Goal: Information Seeking & Learning: Learn about a topic

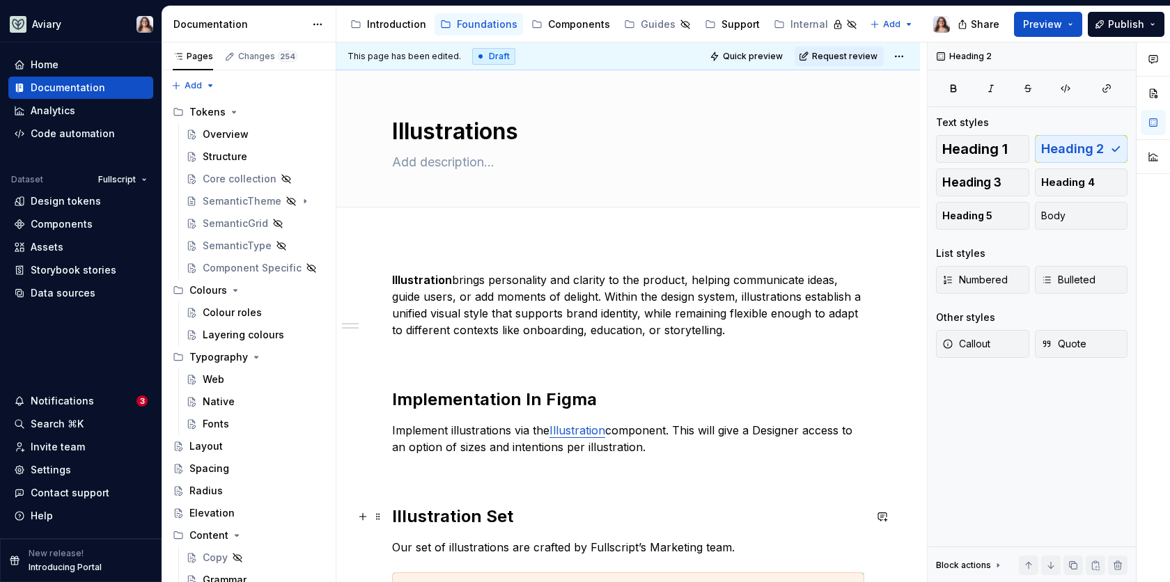
scroll to position [237, 0]
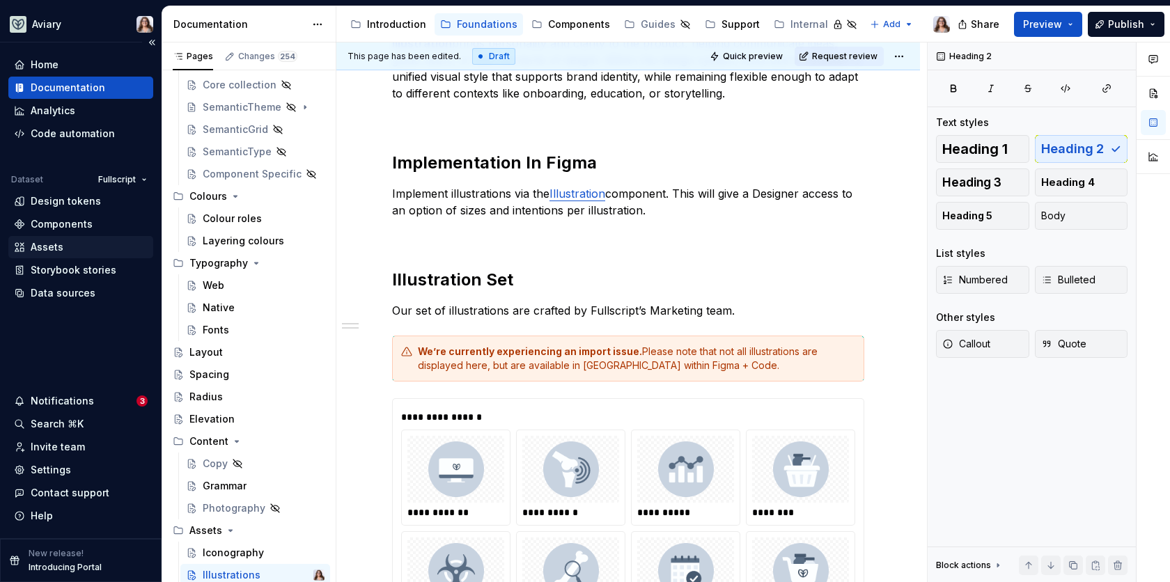
click at [57, 243] on div "Assets" at bounding box center [47, 247] width 33 height 14
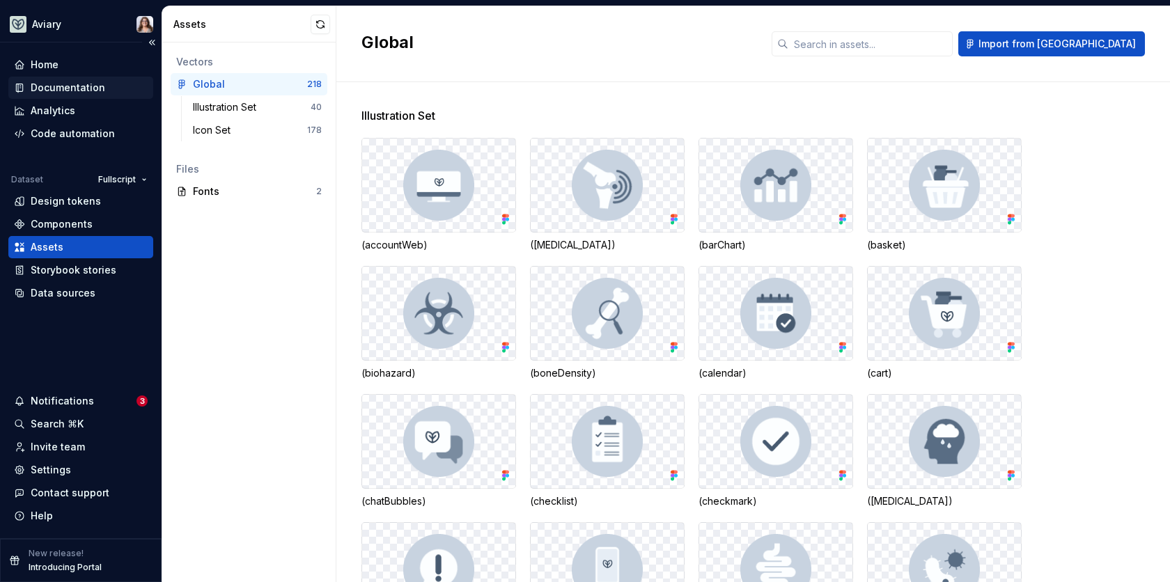
click at [75, 89] on div "Documentation" at bounding box center [68, 88] width 75 height 14
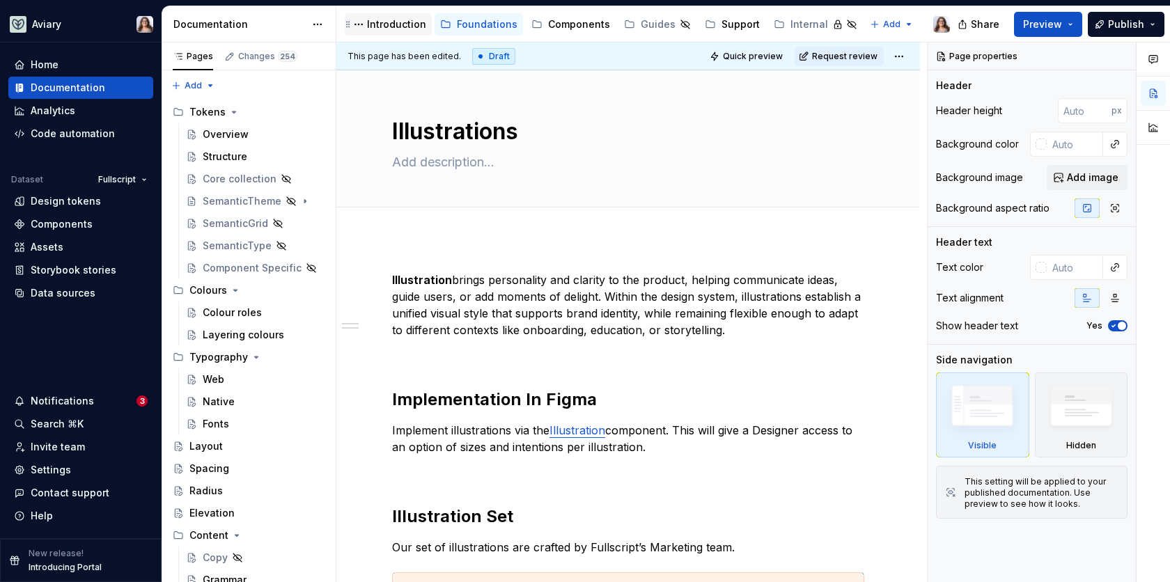
click at [391, 25] on div "Introduction" at bounding box center [396, 24] width 59 height 14
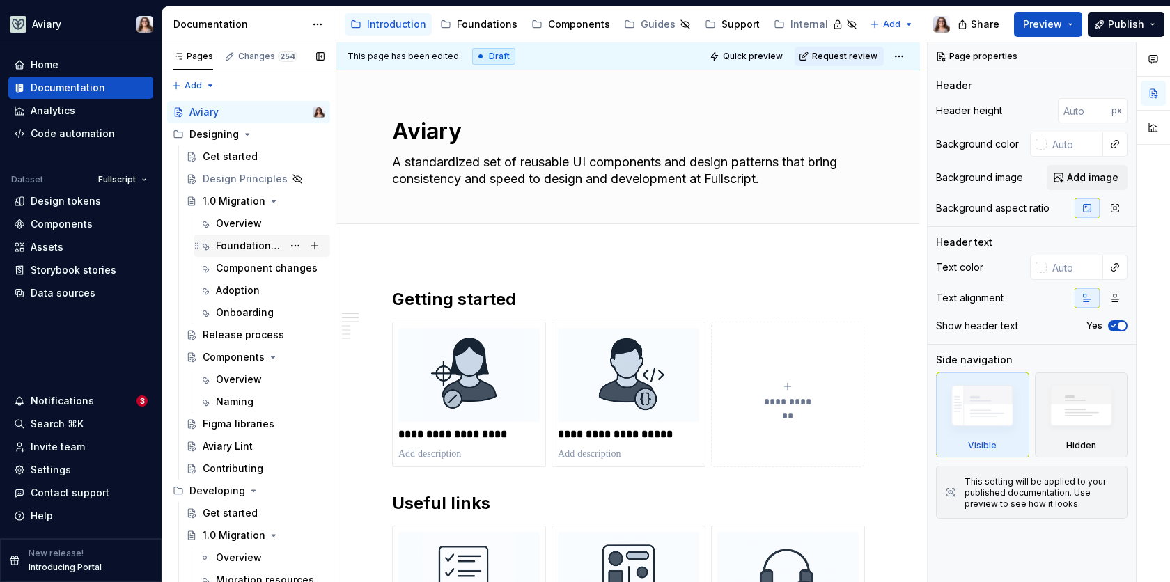
click at [242, 251] on div "Foundational changes" at bounding box center [249, 246] width 67 height 14
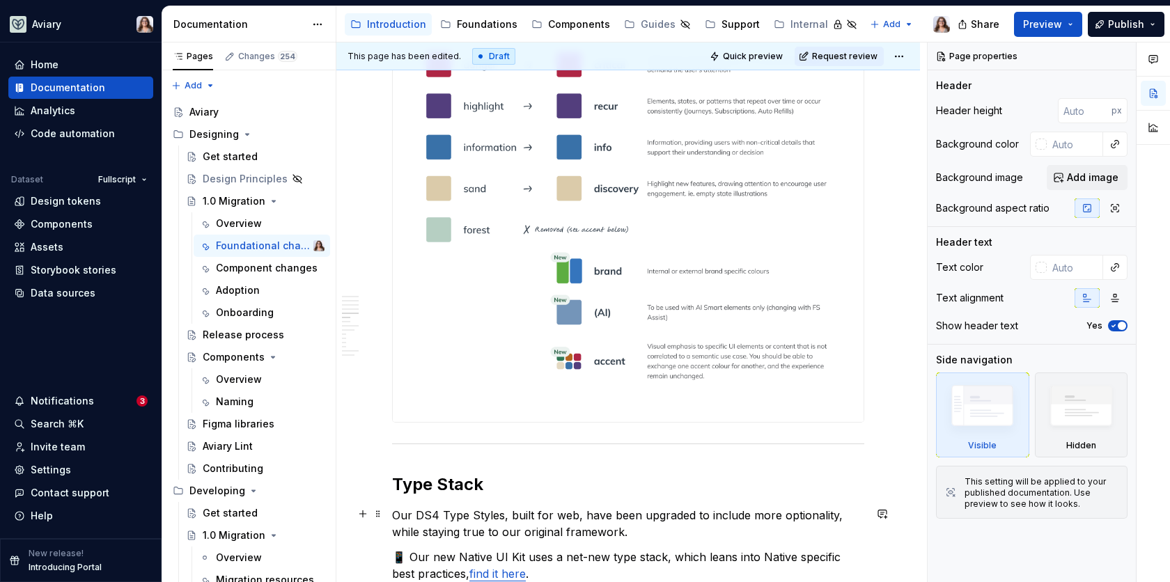
scroll to position [1057, 0]
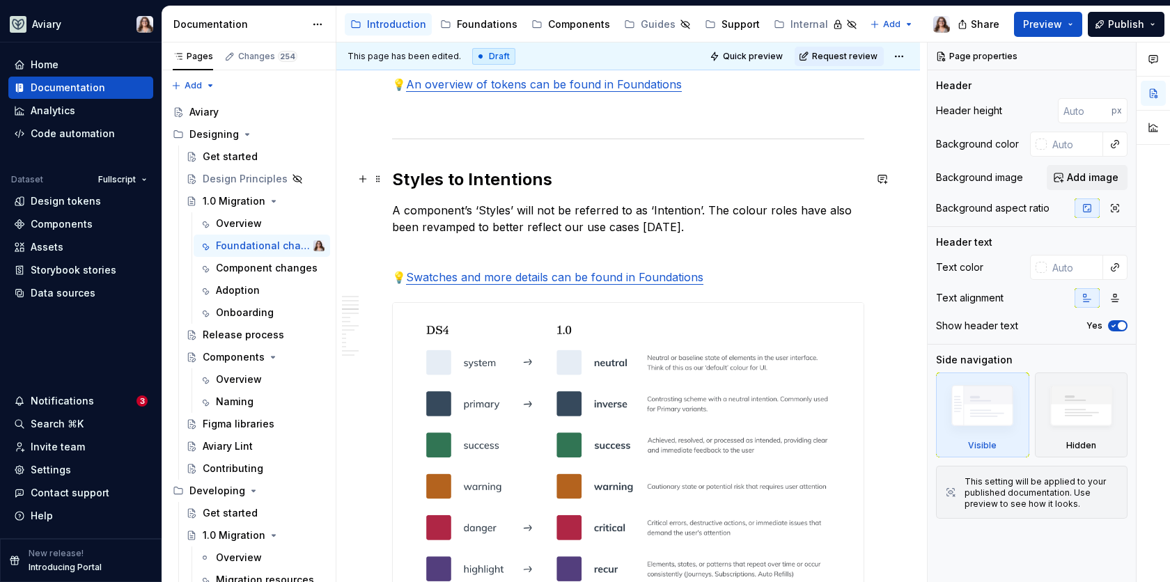
click at [394, 173] on h2 "Styles to Intentions" at bounding box center [628, 180] width 472 height 22
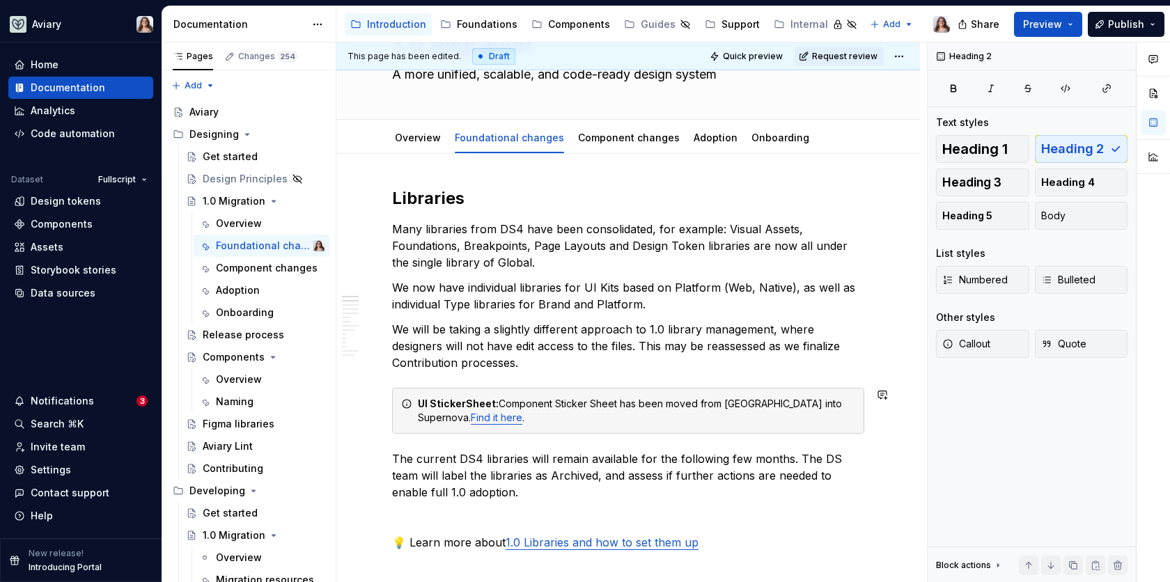
scroll to position [0, 0]
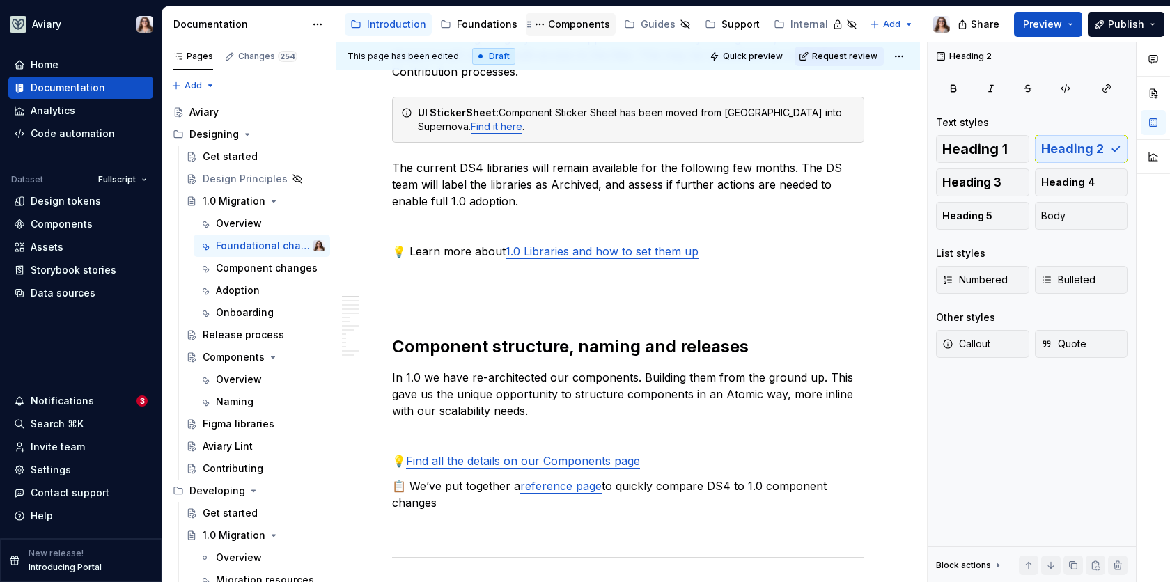
type textarea "*"
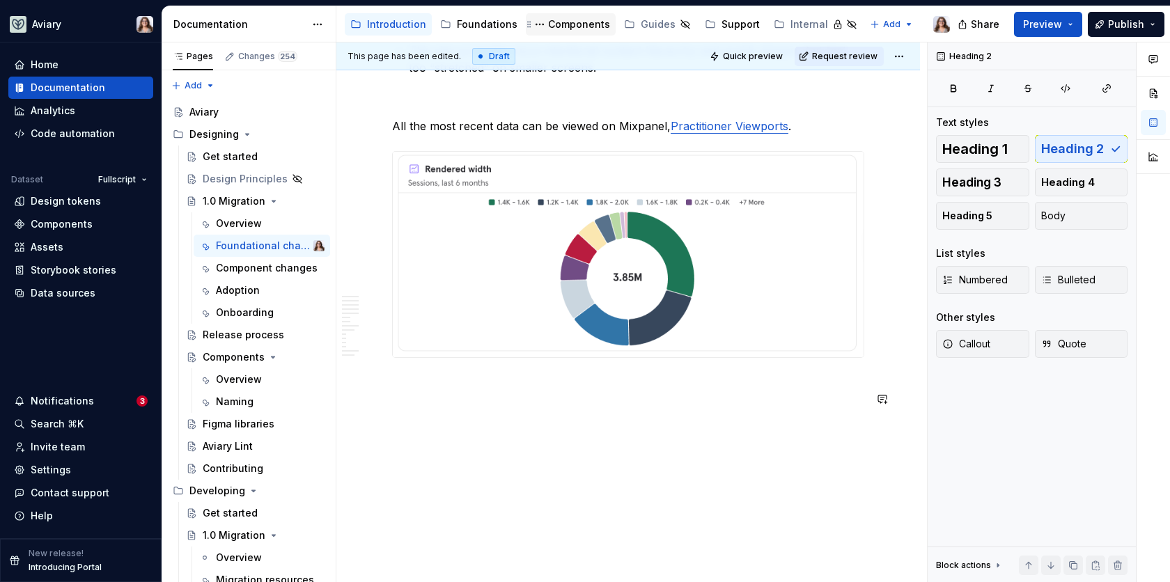
scroll to position [4253, 0]
click at [429, 383] on p at bounding box center [628, 383] width 472 height 17
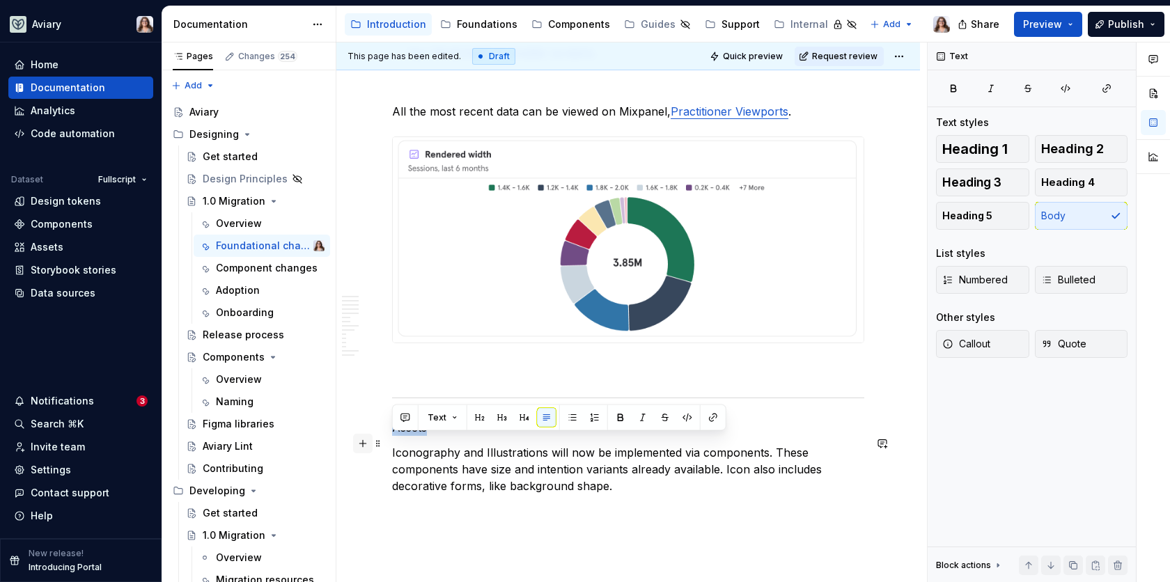
drag, startPoint x: 434, startPoint y: 446, endPoint x: 360, endPoint y: 442, distance: 73.9
click at [479, 418] on button "button" at bounding box center [479, 417] width 19 height 19
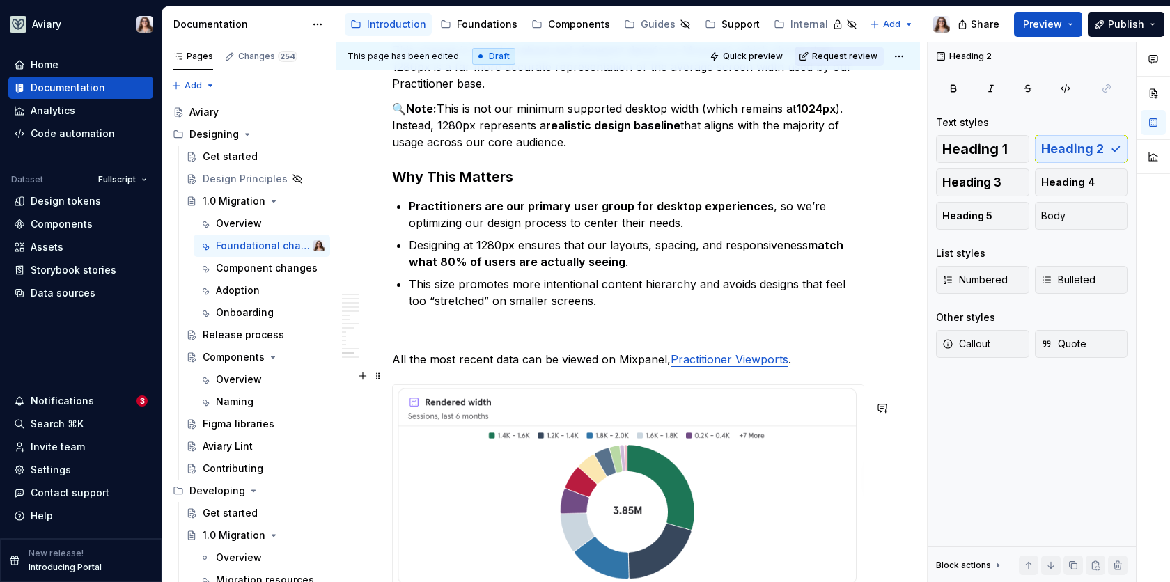
scroll to position [3772, 0]
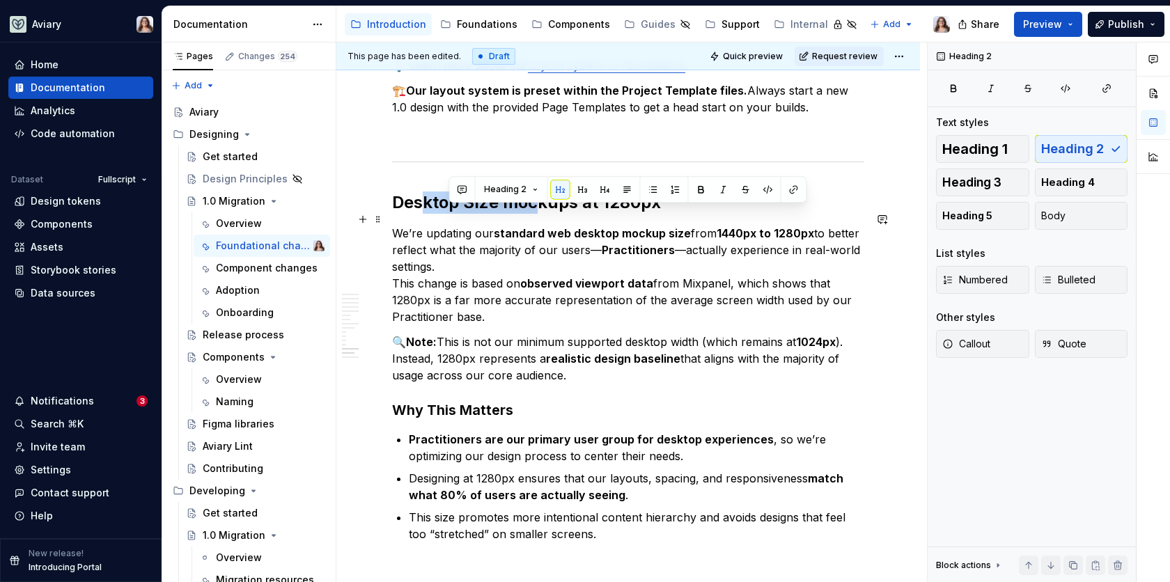
drag, startPoint x: 533, startPoint y: 215, endPoint x: 427, endPoint y: 215, distance: 106.5
click at [427, 214] on h2 "Desktop Size mockups at 1280px" at bounding box center [628, 202] width 472 height 22
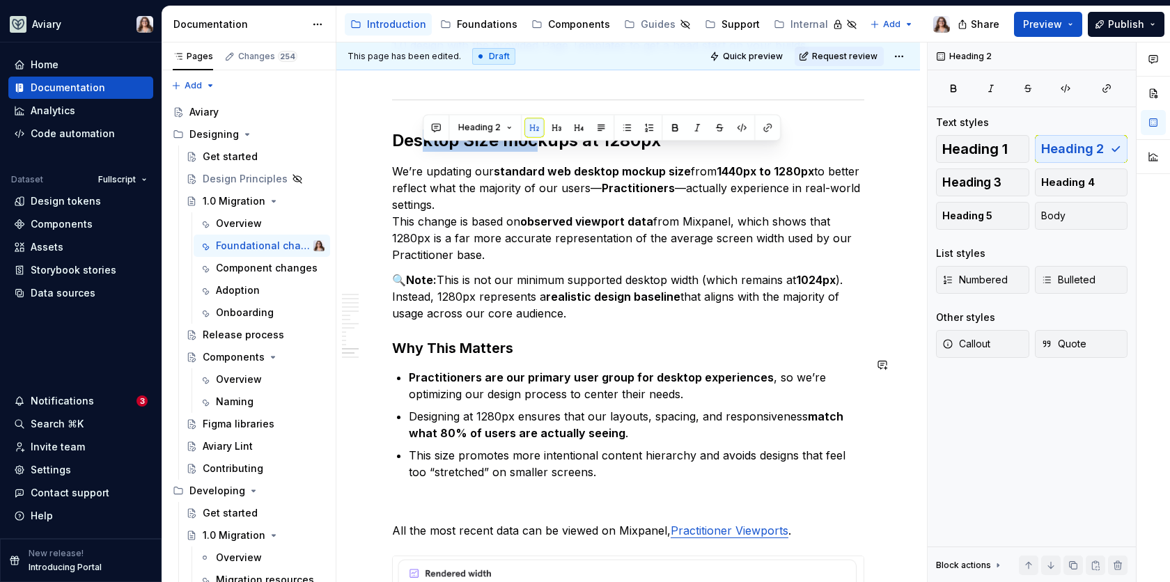
scroll to position [3839, 0]
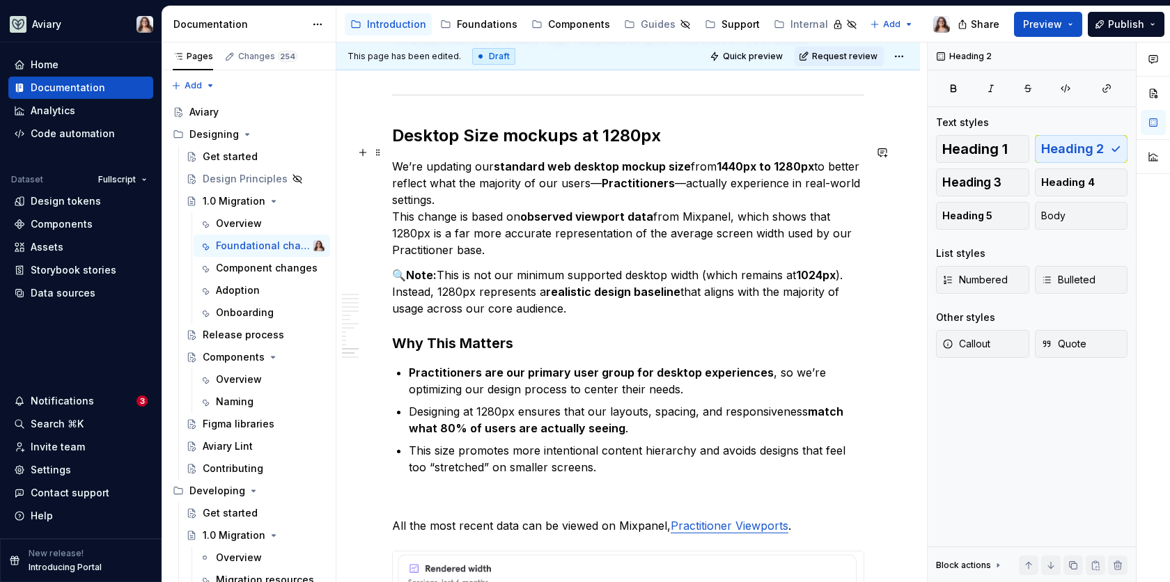
click at [662, 147] on h2 "Desktop Size mockups at 1280px" at bounding box center [628, 136] width 472 height 22
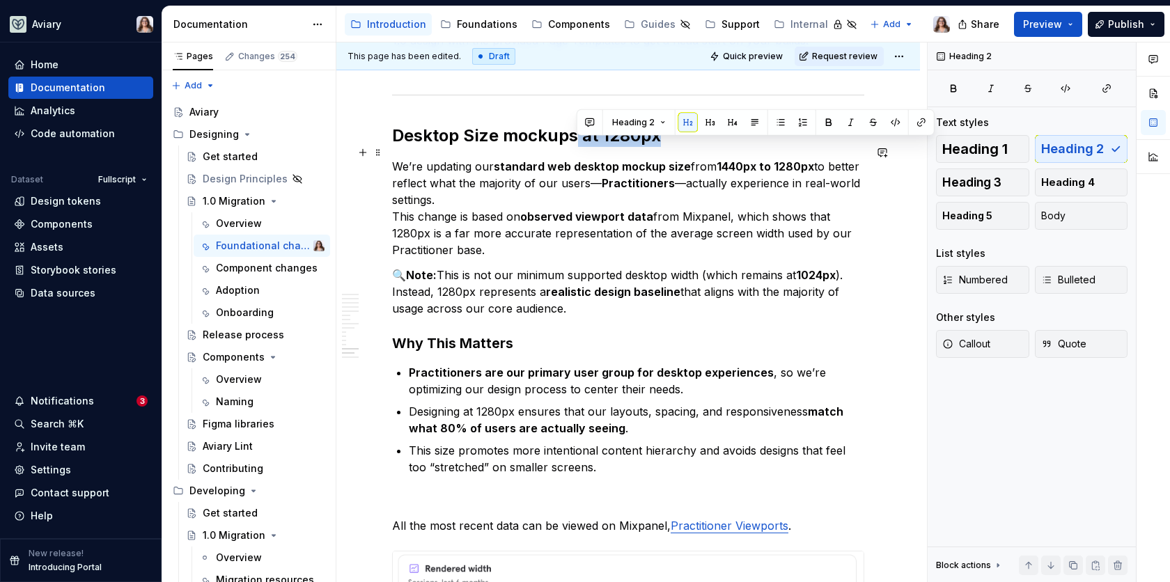
drag, startPoint x: 577, startPoint y: 150, endPoint x: 656, endPoint y: 149, distance: 79.4
click at [656, 147] on h2 "Desktop Size mockups at 1280px" at bounding box center [628, 136] width 472 height 22
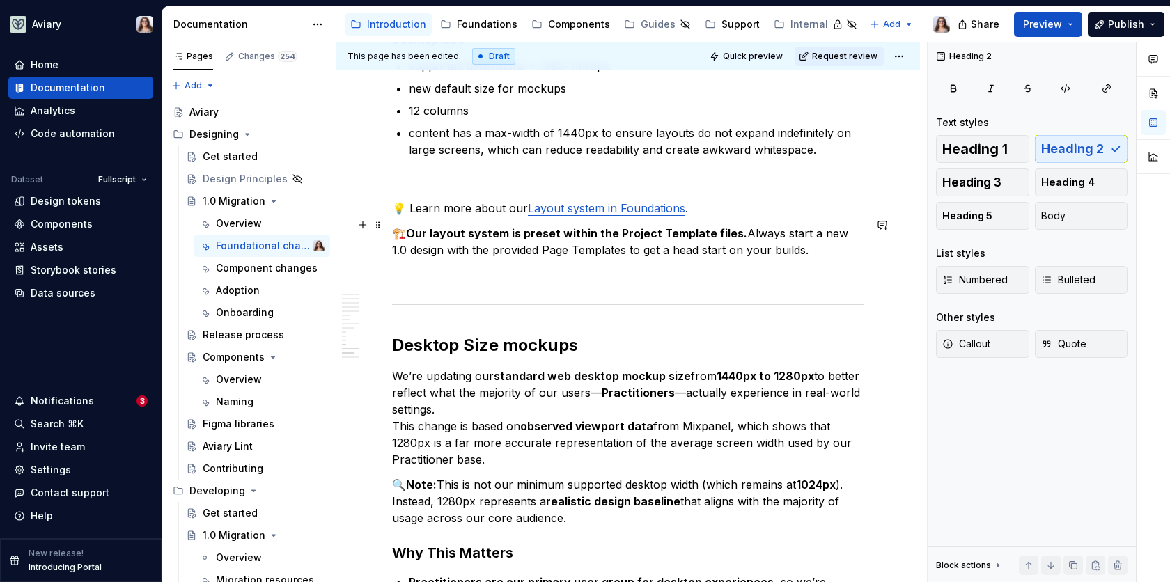
scroll to position [3667, 0]
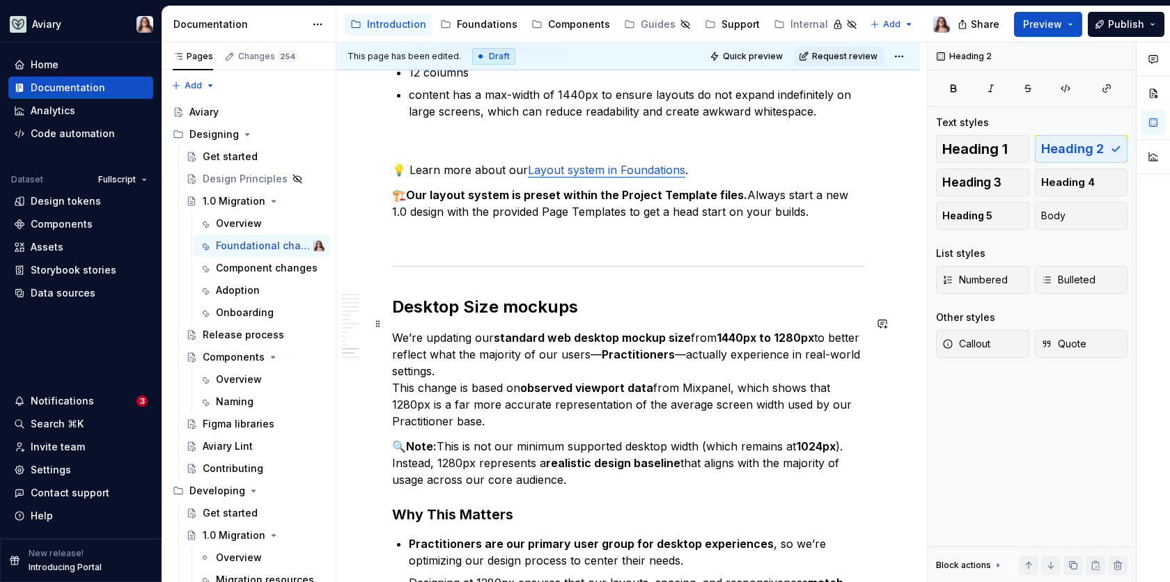
click at [471, 318] on h2 "Desktop Size mockups" at bounding box center [628, 307] width 472 height 22
drag, startPoint x: 500, startPoint y: 320, endPoint x: 463, endPoint y: 320, distance: 36.9
click at [463, 318] on h2 "Desktop size mockups" at bounding box center [628, 307] width 472 height 22
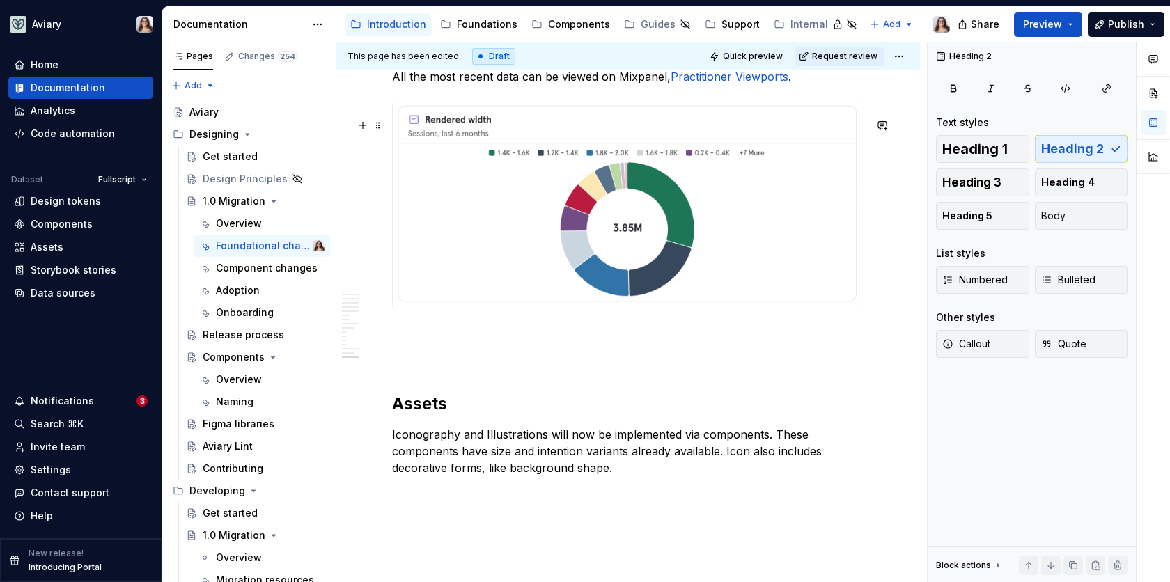
scroll to position [4387, 0]
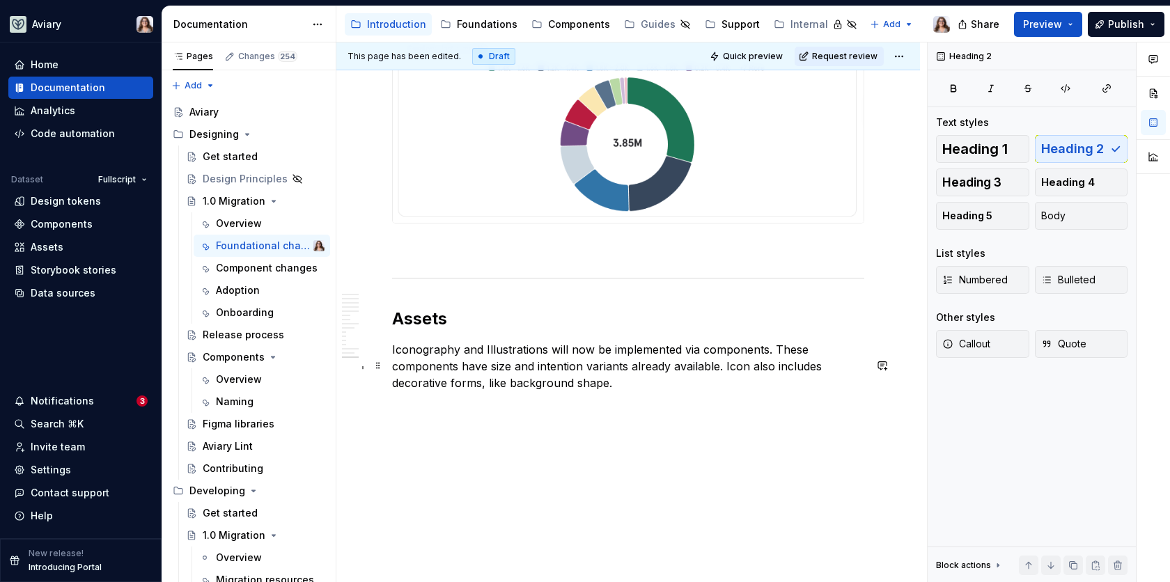
click at [617, 383] on p "Iconography and Illustrations will now be implemented via components. These com…" at bounding box center [628, 366] width 472 height 50
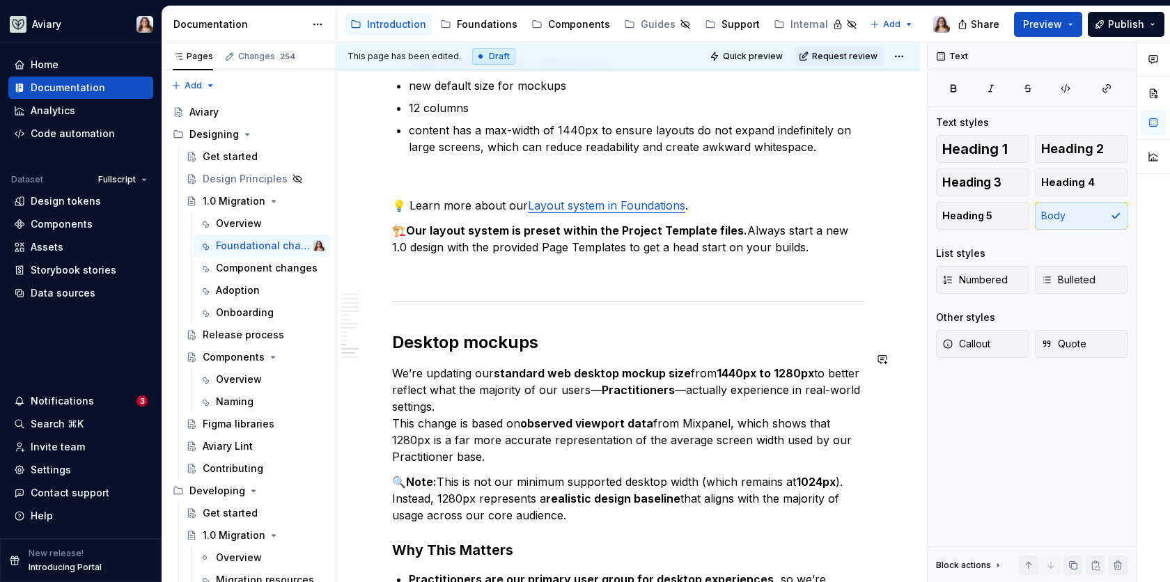
scroll to position [3617, 0]
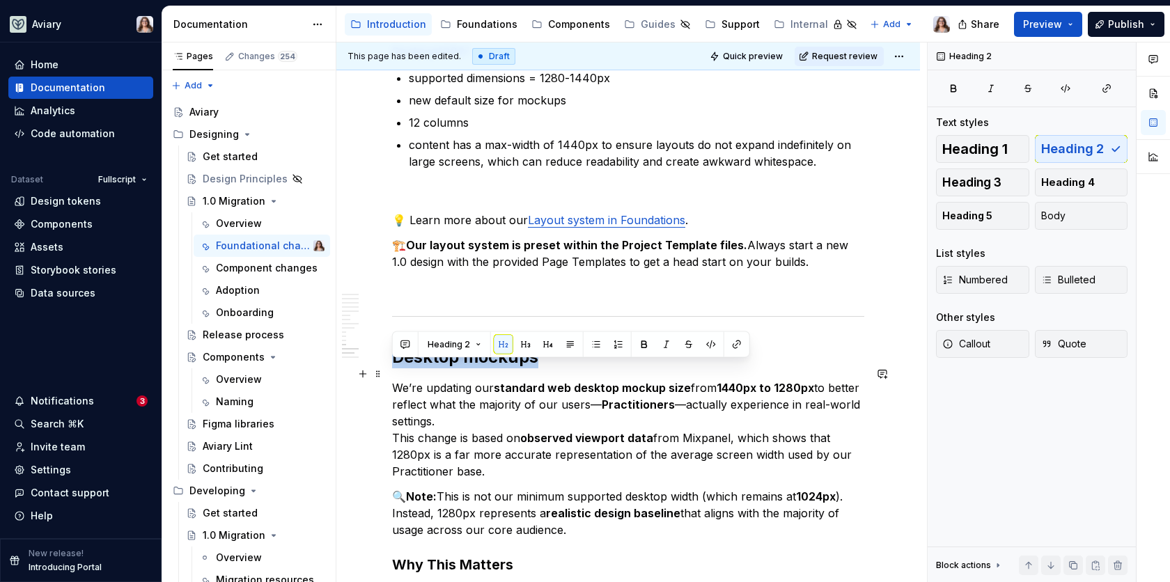
drag, startPoint x: 544, startPoint y: 373, endPoint x: 388, endPoint y: 372, distance: 156.7
click at [528, 345] on button "button" at bounding box center [525, 344] width 19 height 19
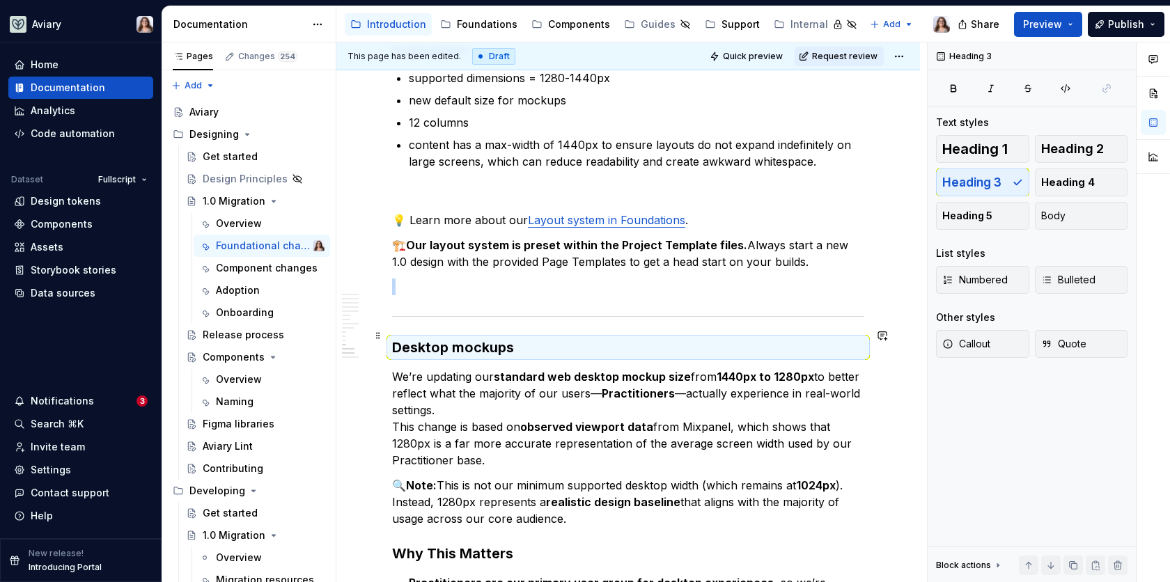
click at [516, 321] on div at bounding box center [628, 316] width 472 height 9
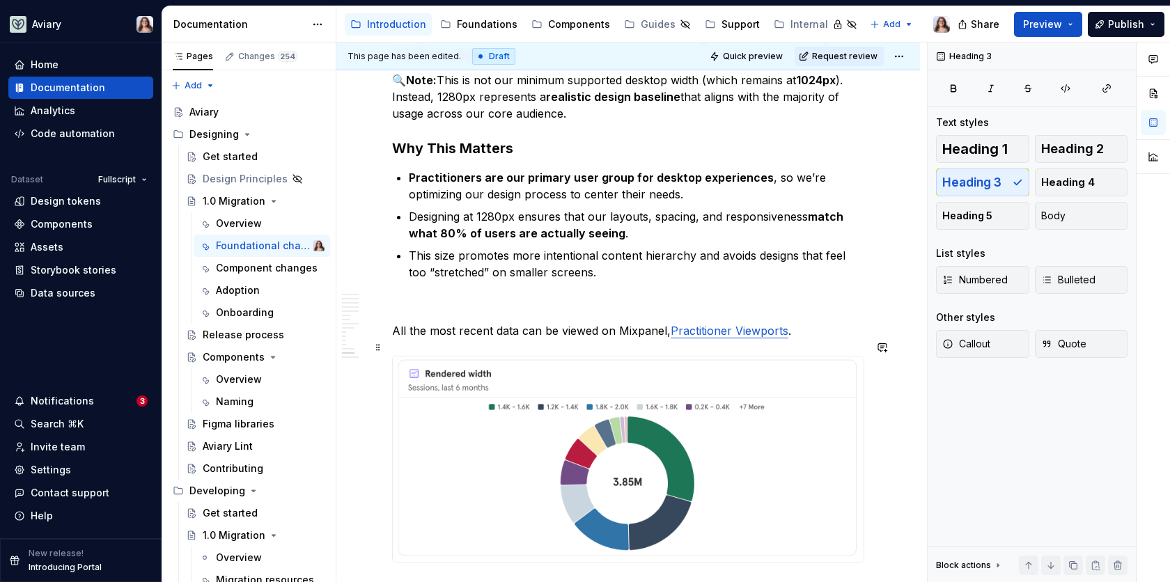
scroll to position [4021, 0]
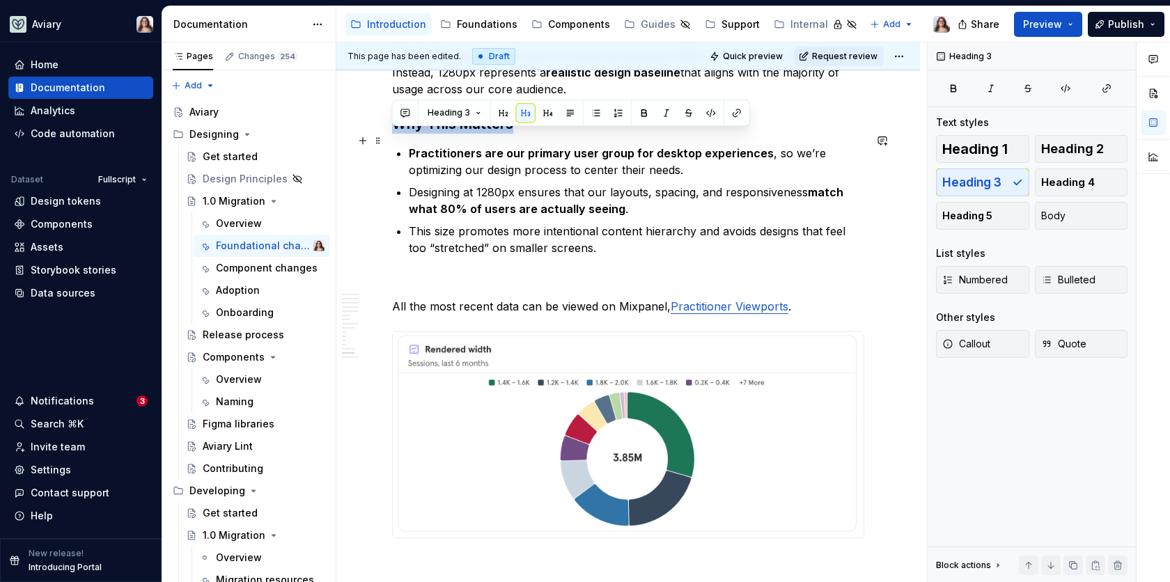
drag, startPoint x: 510, startPoint y: 141, endPoint x: 390, endPoint y: 140, distance: 119.8
click at [546, 116] on button "button" at bounding box center [547, 112] width 19 height 19
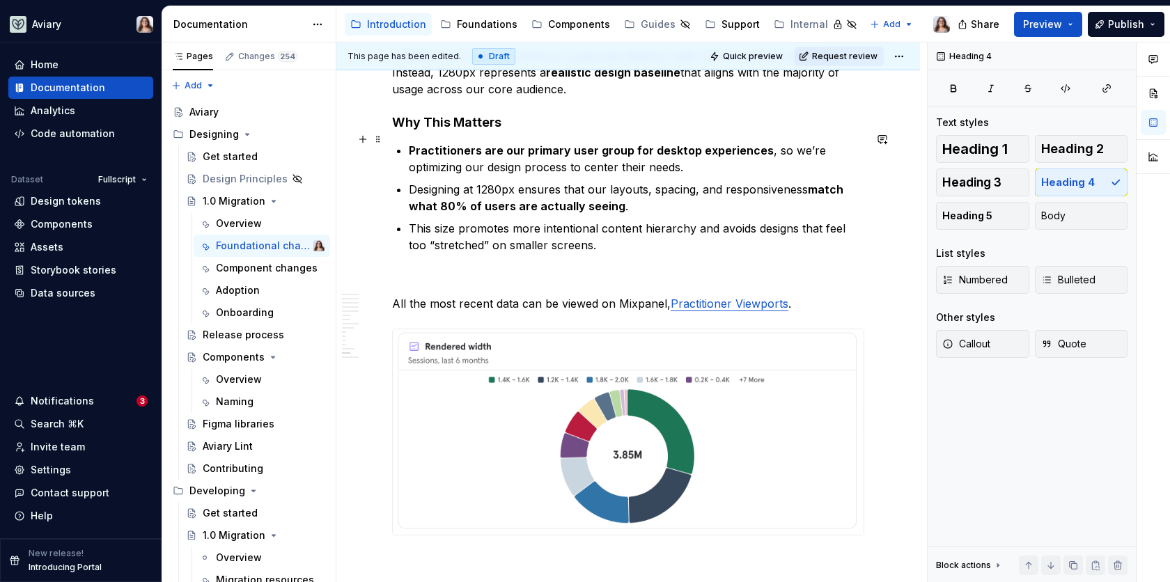
click at [517, 131] on h4 "Why This Matters" at bounding box center [628, 122] width 472 height 17
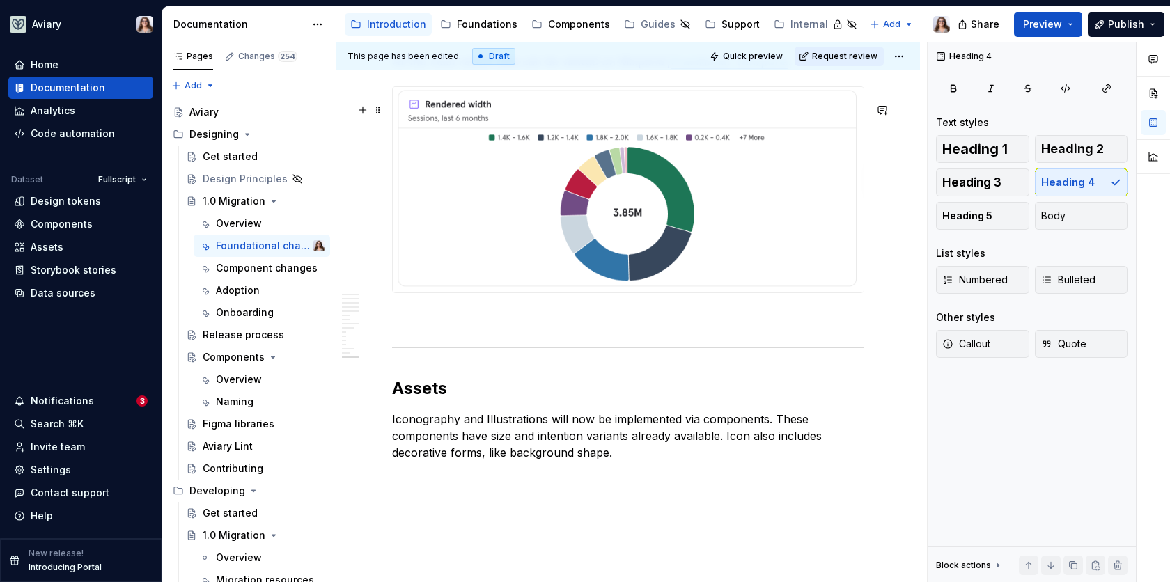
scroll to position [4348, 0]
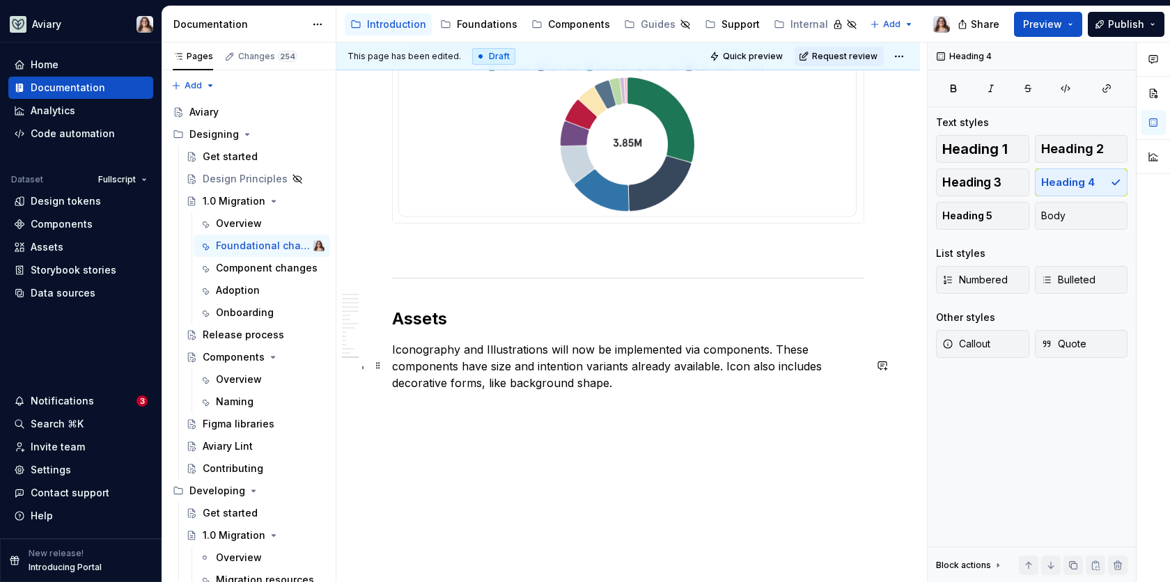
click at [618, 389] on p "Iconography and Illustrations will now be implemented via components. These com…" at bounding box center [628, 366] width 472 height 50
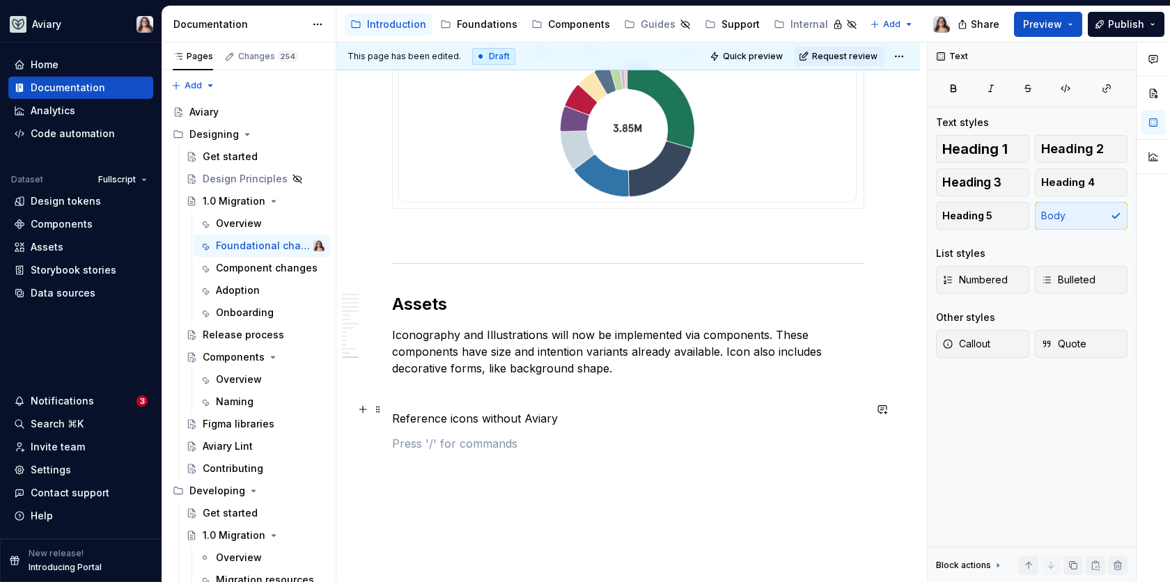
click at [720, 402] on p at bounding box center [628, 393] width 472 height 17
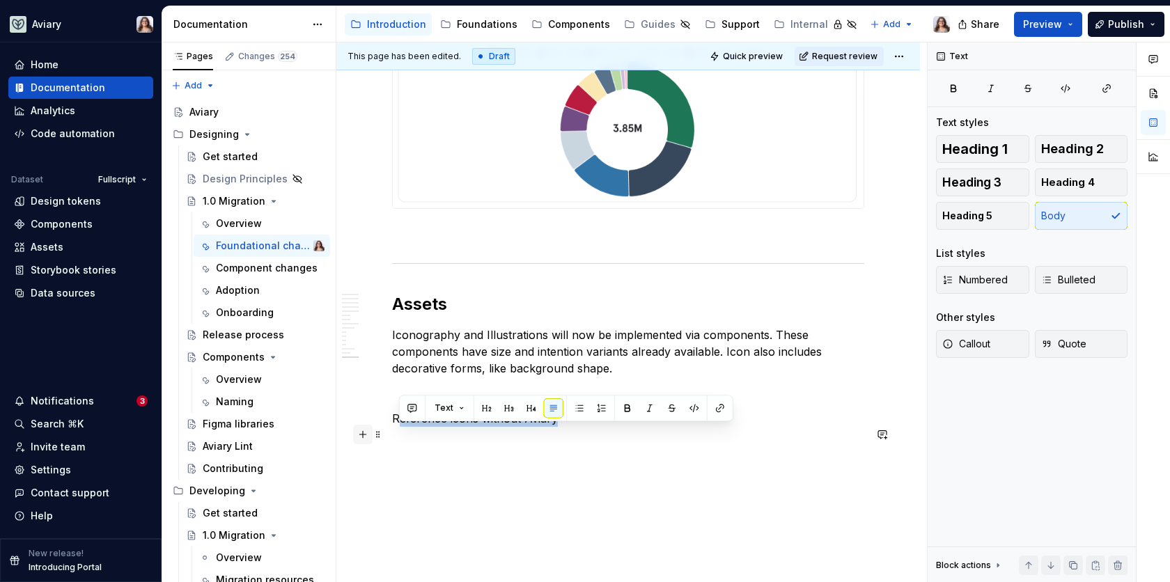
drag, startPoint x: 554, startPoint y: 436, endPoint x: 369, endPoint y: 436, distance: 184.5
click at [369, 436] on button "button" at bounding box center [362, 434] width 19 height 19
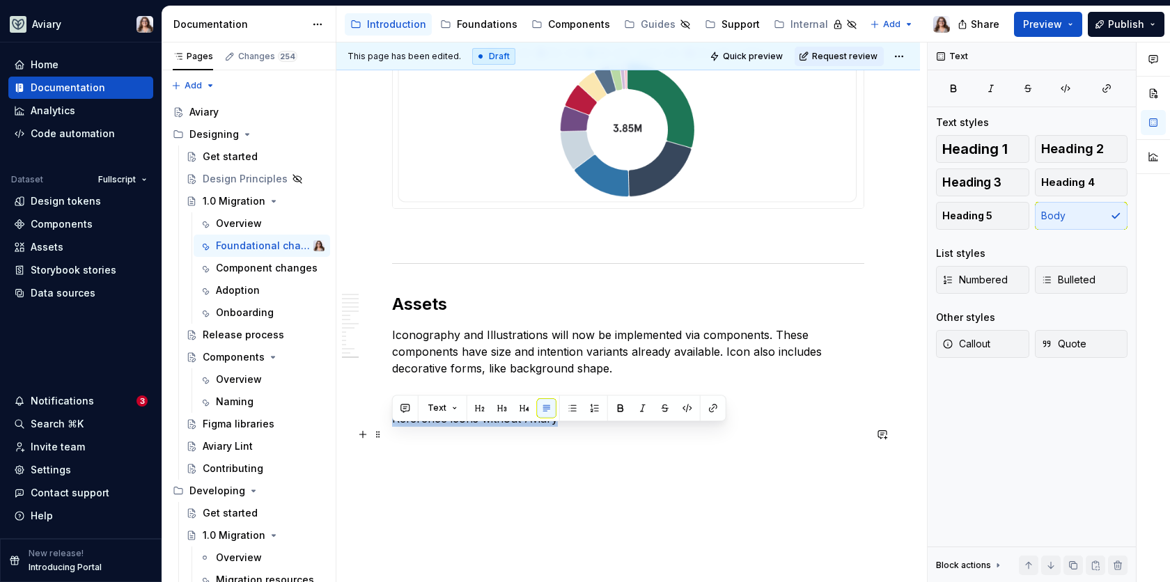
drag, startPoint x: 395, startPoint y: 435, endPoint x: 558, endPoint y: 436, distance: 162.9
click at [558, 427] on p "Reference icons without Aviary" at bounding box center [628, 418] width 472 height 17
click at [709, 409] on button "button" at bounding box center [712, 407] width 19 height 19
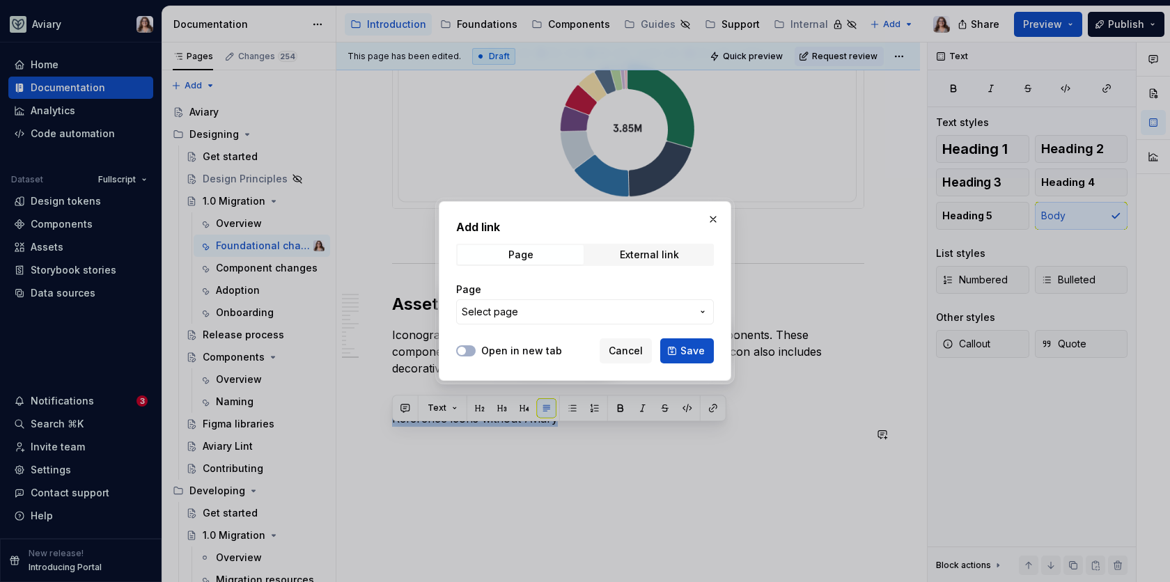
click at [586, 320] on button "Select page" at bounding box center [585, 311] width 258 height 25
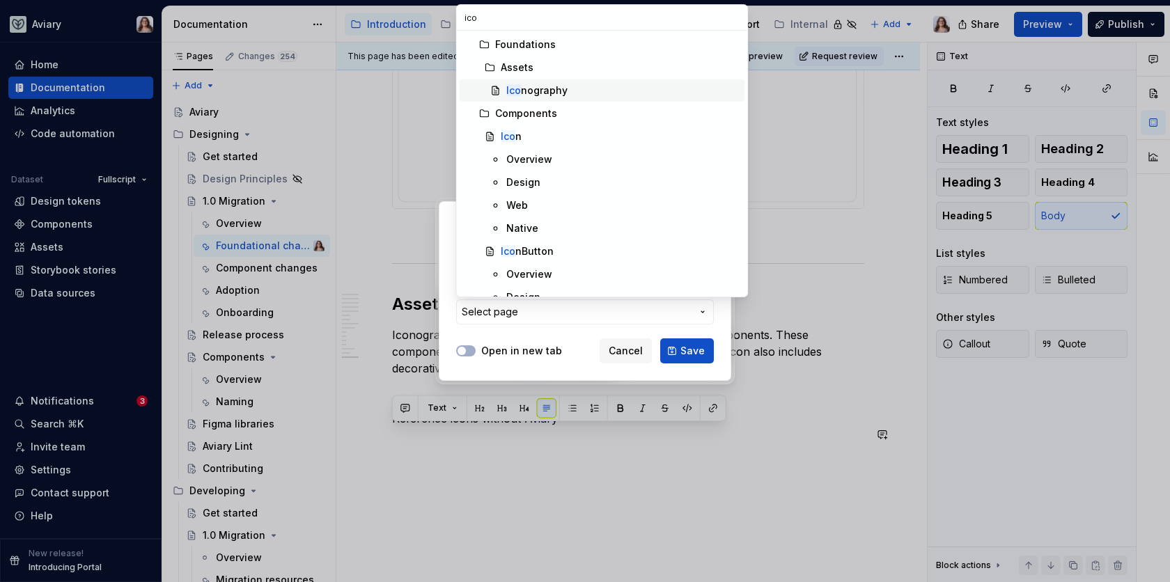
type input "ico"
click at [543, 86] on div "Ico nography" at bounding box center [536, 91] width 61 height 14
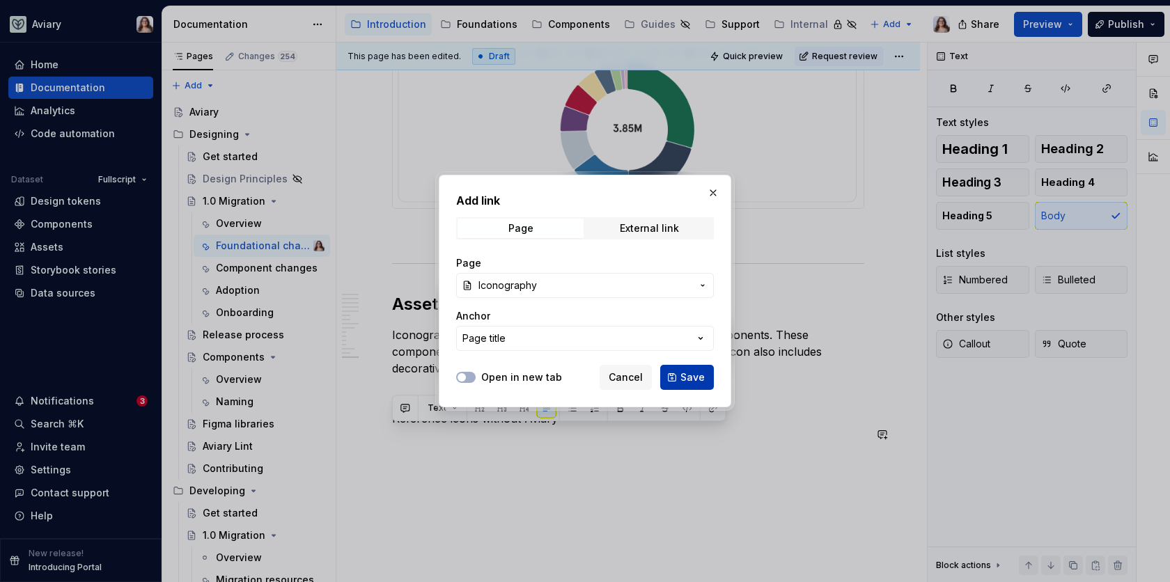
click at [682, 375] on span "Save" at bounding box center [692, 377] width 24 height 14
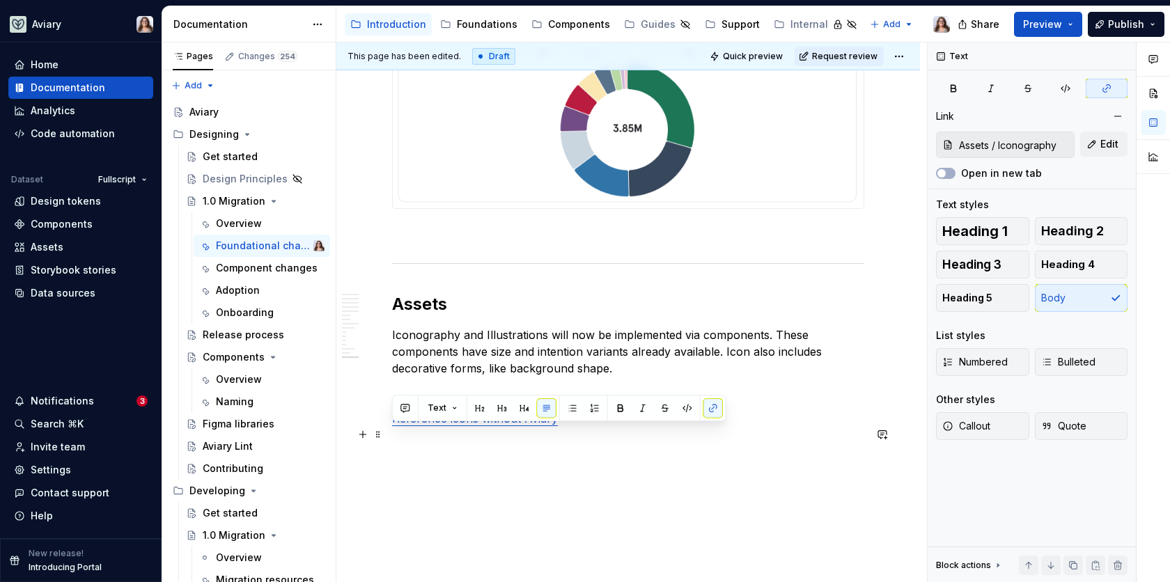
click at [581, 427] on p "Reference icons without Aviary" at bounding box center [628, 418] width 472 height 17
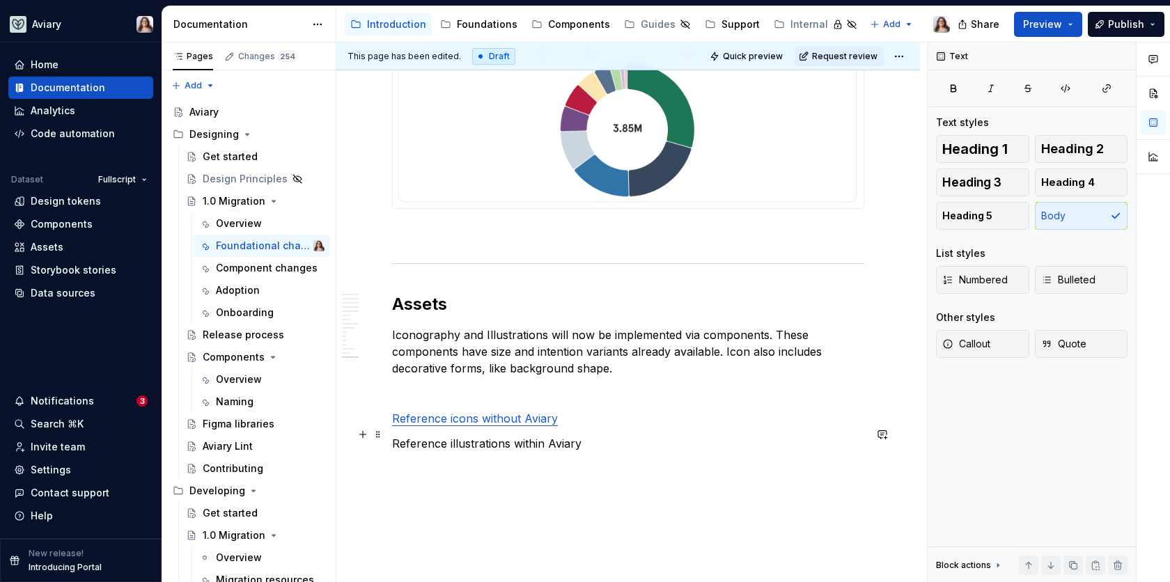
click at [515, 425] on link "Reference icons without Aviary" at bounding box center [475, 419] width 166 height 14
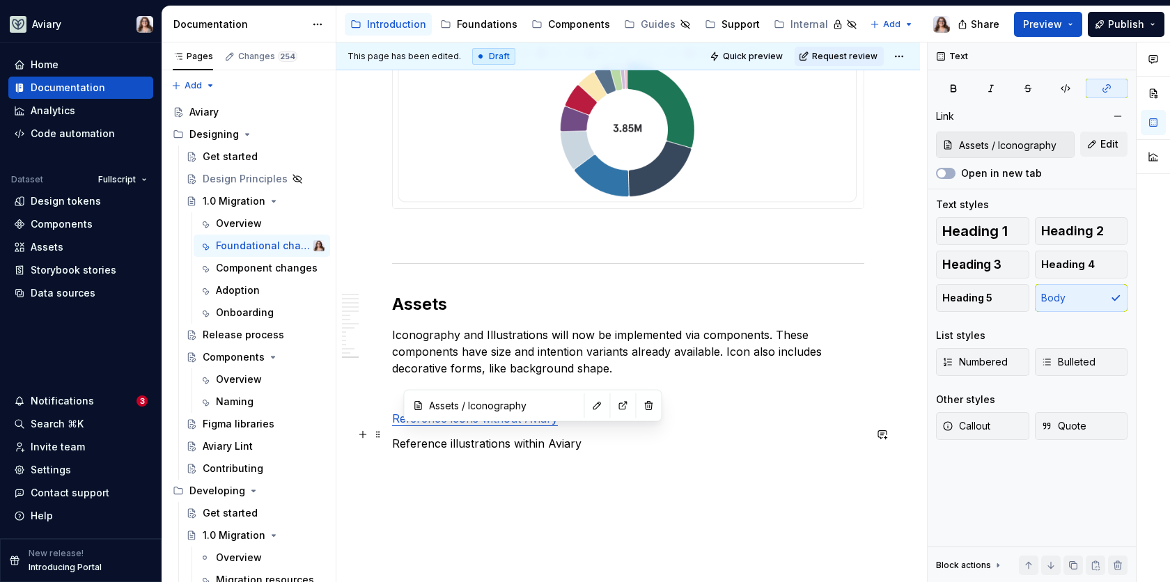
click at [517, 425] on link "Reference icons without Aviary" at bounding box center [475, 419] width 166 height 14
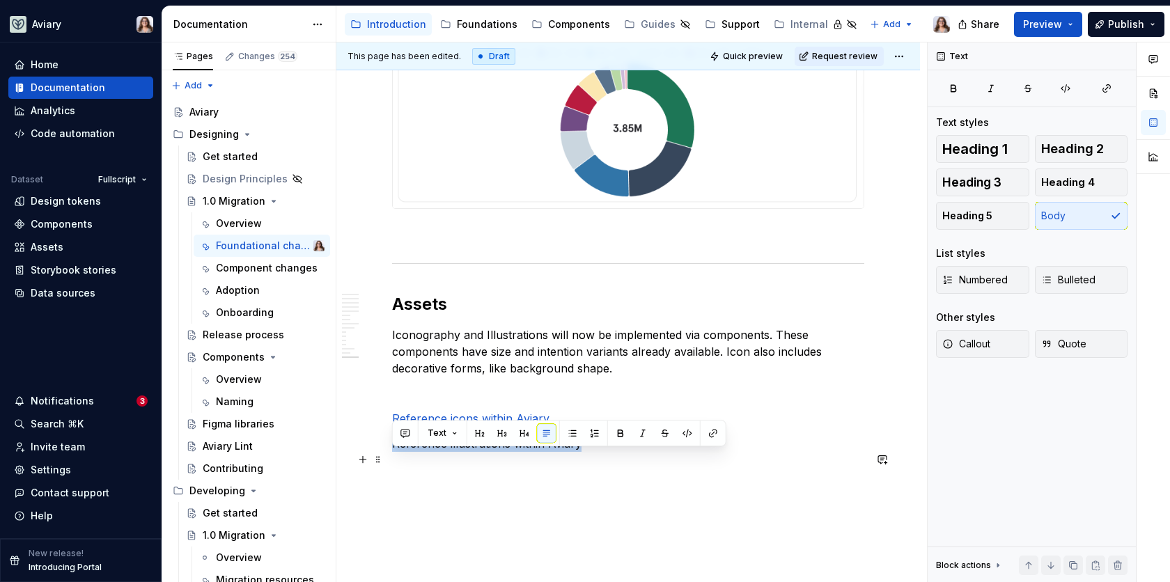
drag, startPoint x: 577, startPoint y: 460, endPoint x: 393, endPoint y: 462, distance: 184.5
click at [393, 452] on p "Reference illustrations within Aviary" at bounding box center [628, 443] width 472 height 17
click at [710, 429] on button "button" at bounding box center [712, 432] width 19 height 19
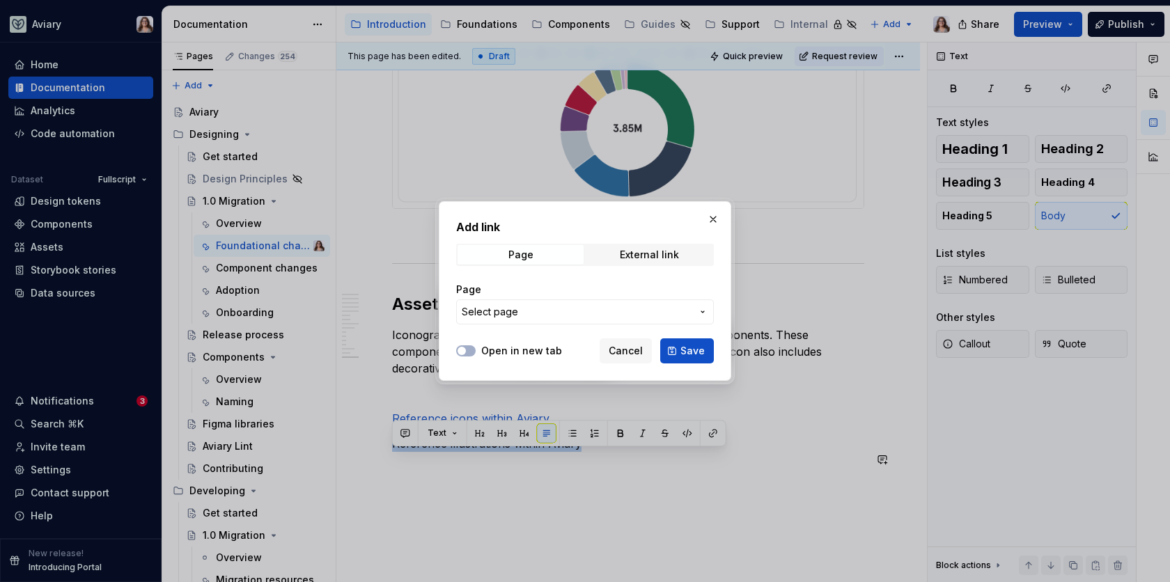
click at [560, 313] on span "Select page" at bounding box center [577, 312] width 230 height 14
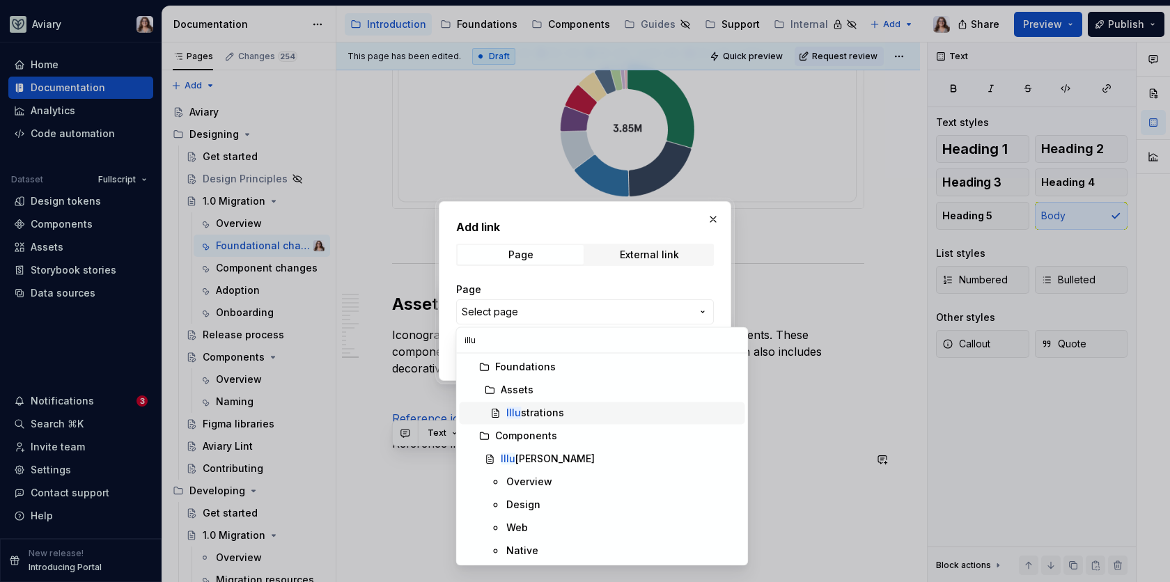
type input "illu"
click at [540, 408] on div "Illu strations" at bounding box center [535, 413] width 58 height 14
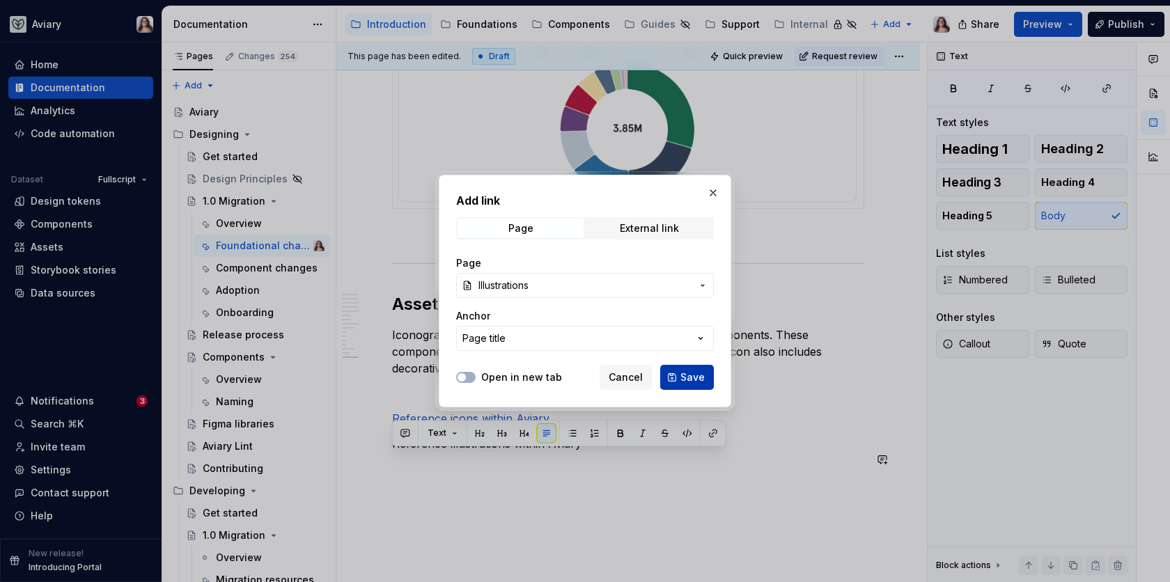
click at [707, 378] on button "Save" at bounding box center [687, 377] width 54 height 25
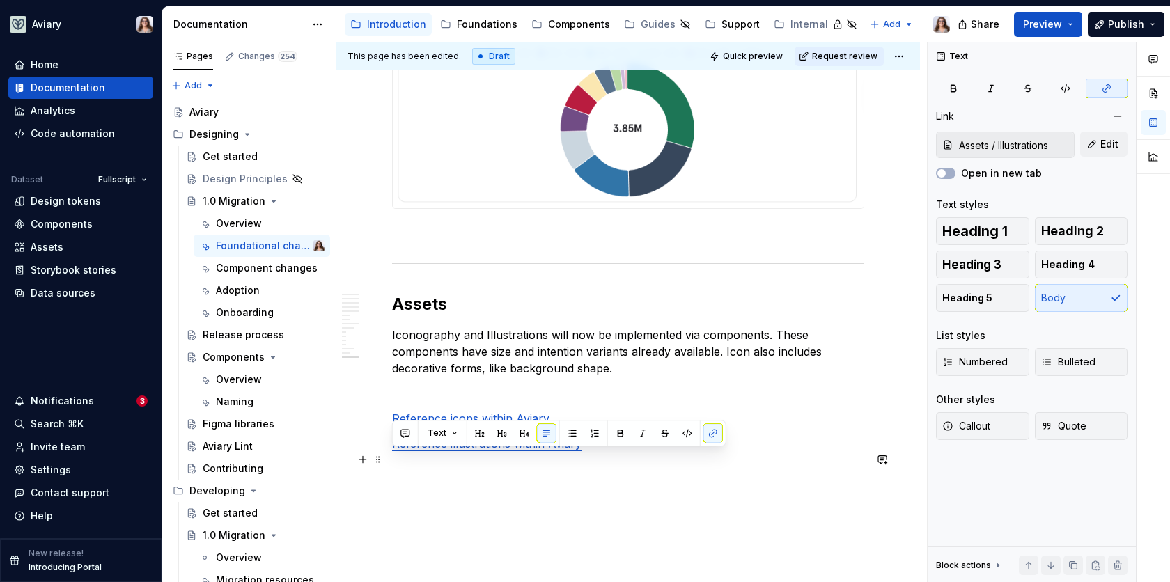
click at [596, 452] on p "Reference illustrations within Aviary" at bounding box center [628, 443] width 472 height 17
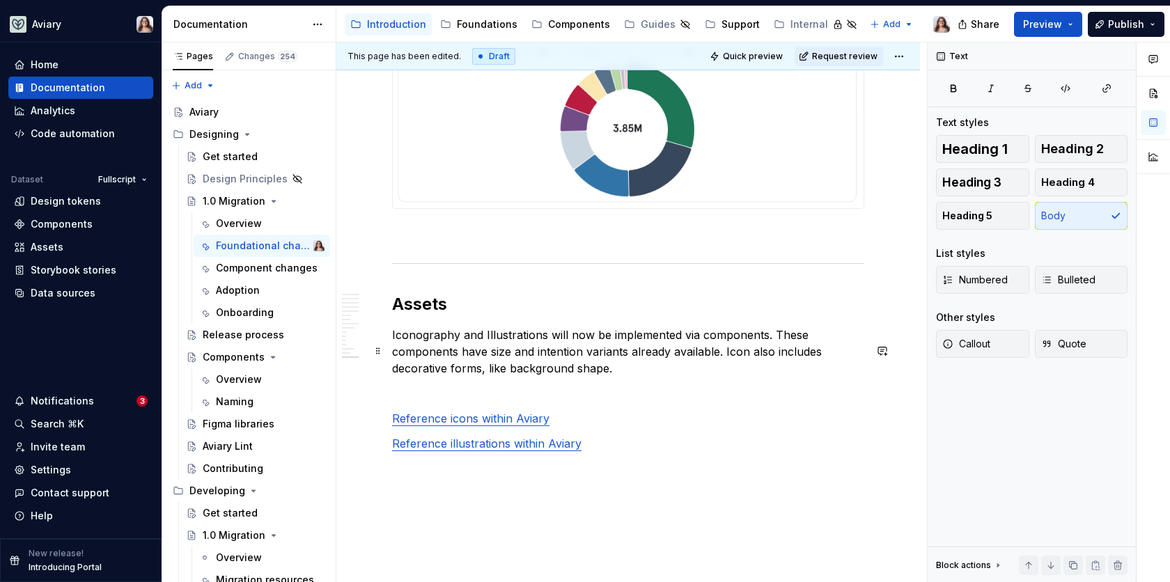
click at [613, 377] on p "Iconography and Illustrations will now be implemented via components. These com…" at bounding box center [628, 352] width 472 height 50
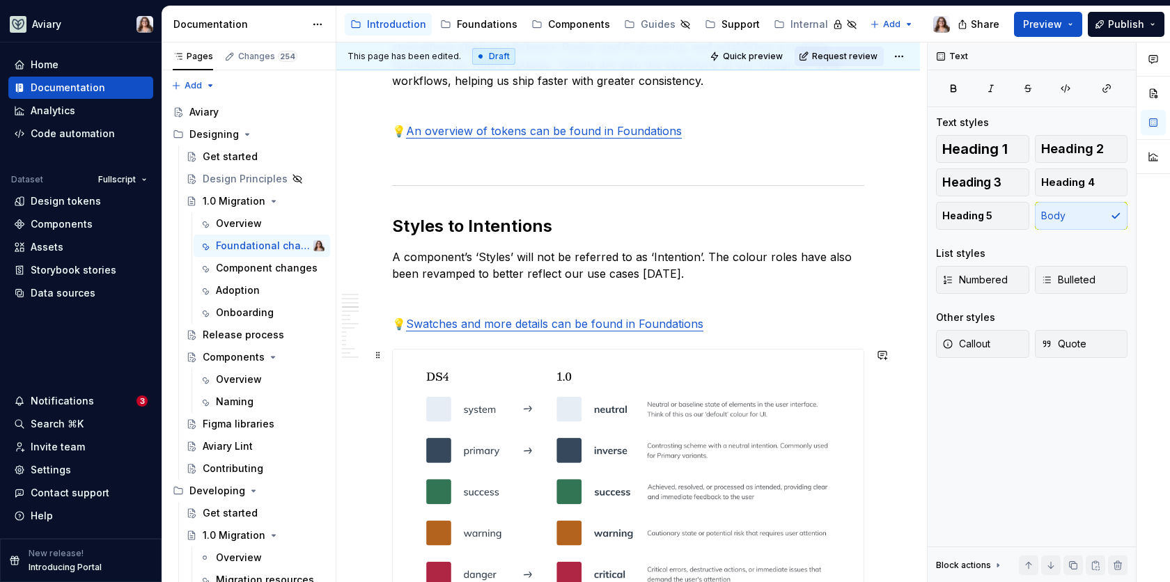
scroll to position [1017, 0]
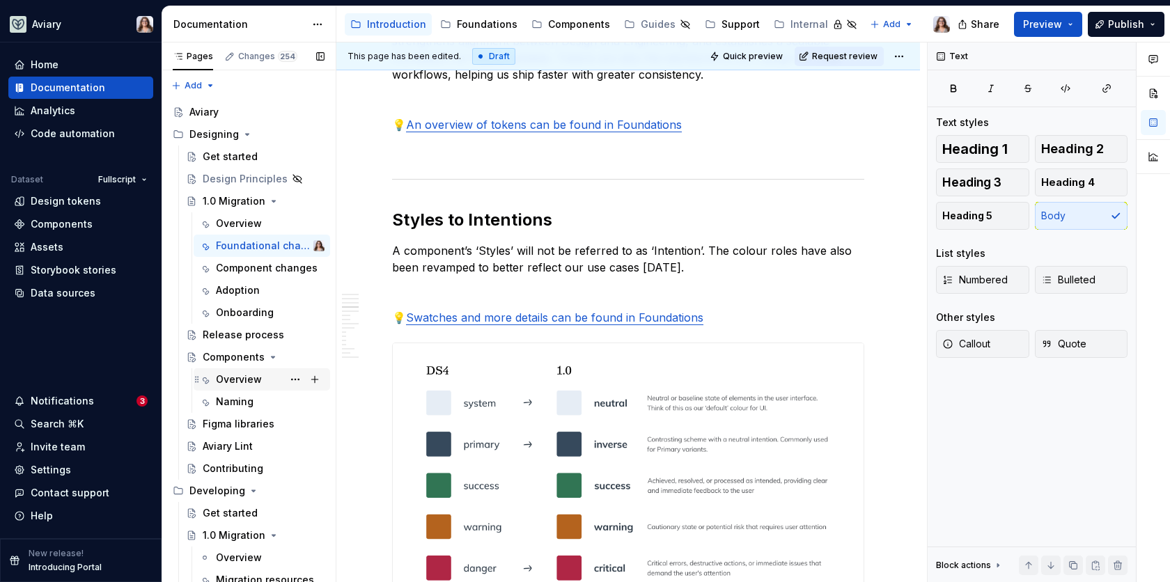
click at [244, 386] on div "Overview" at bounding box center [239, 380] width 46 height 14
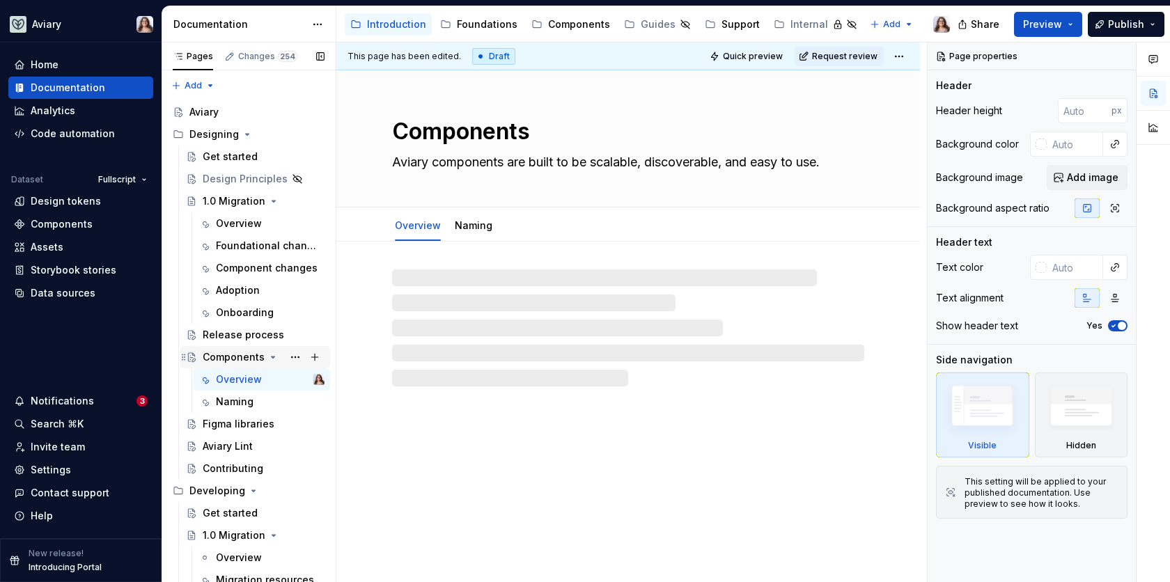
click at [233, 356] on div "Components" at bounding box center [234, 357] width 62 height 14
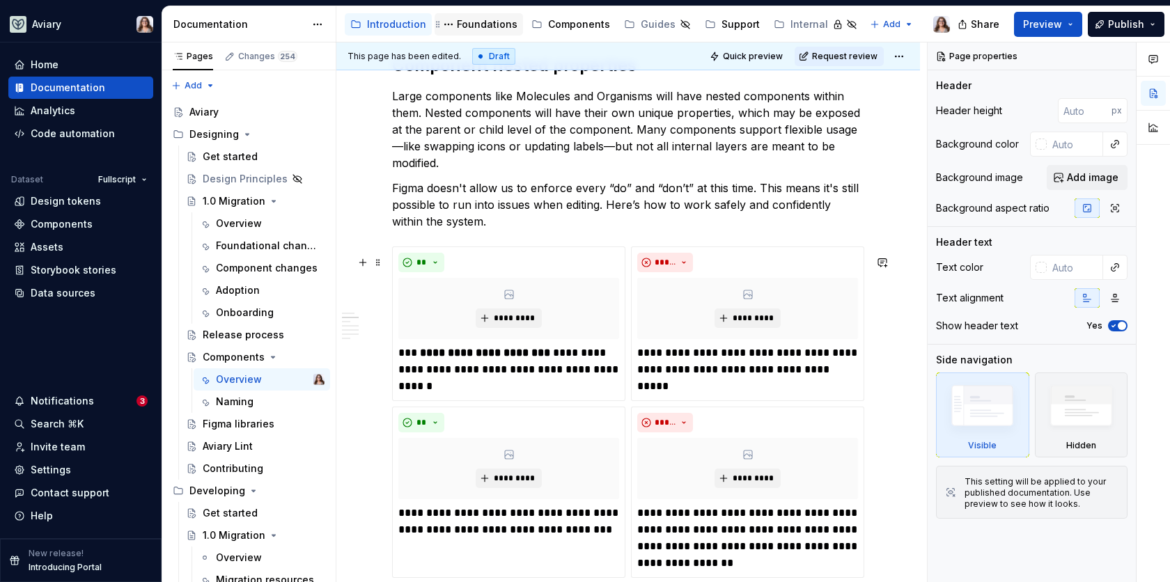
scroll to position [734, 0]
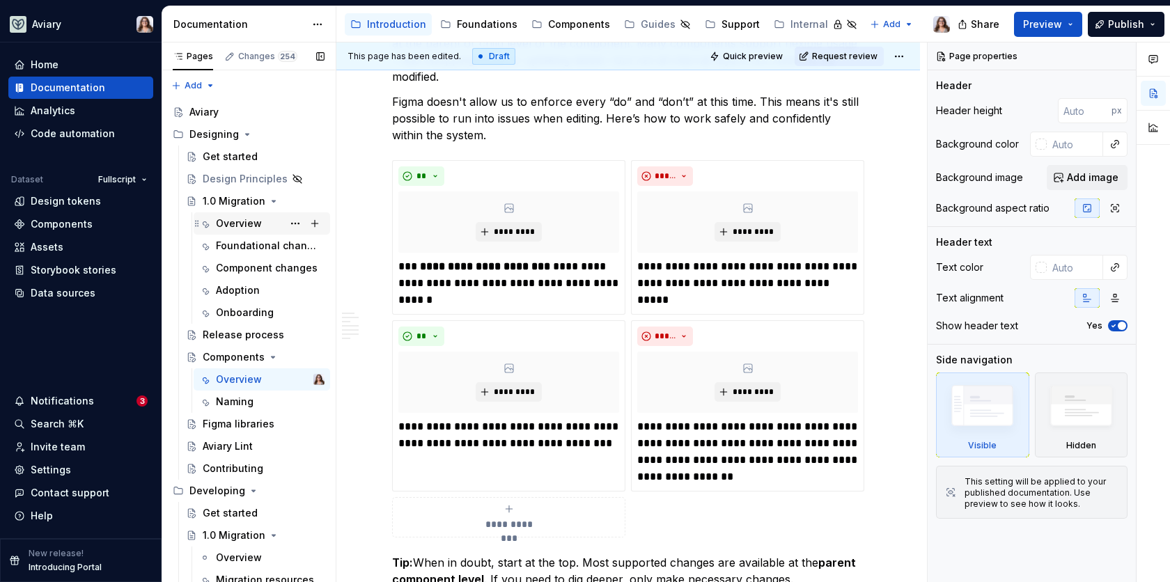
click at [240, 221] on div "Overview" at bounding box center [239, 224] width 46 height 14
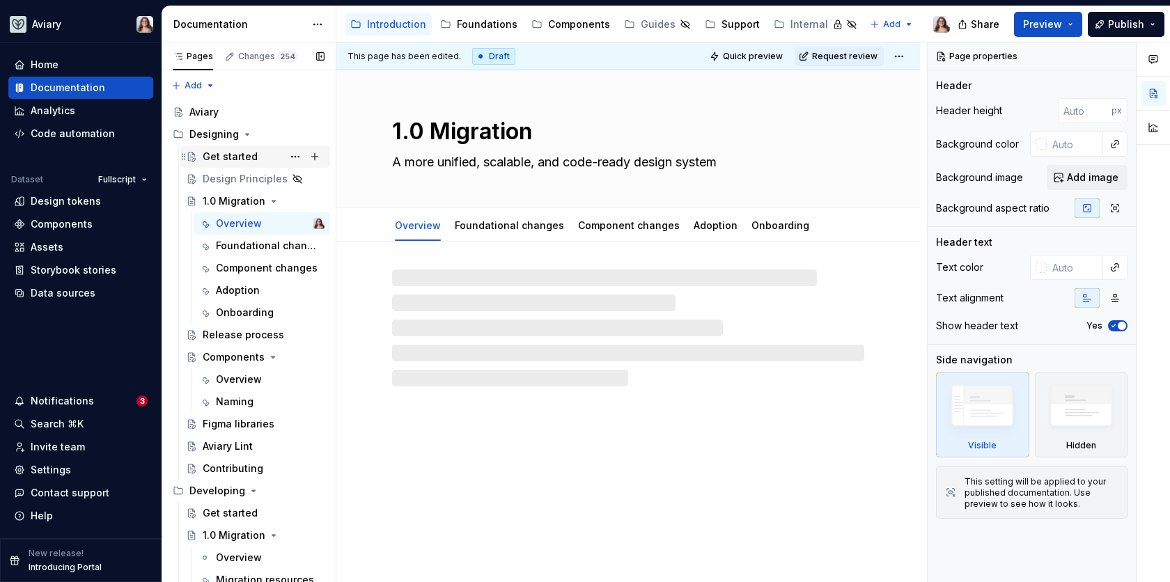
click at [226, 150] on div "Get started" at bounding box center [230, 157] width 55 height 14
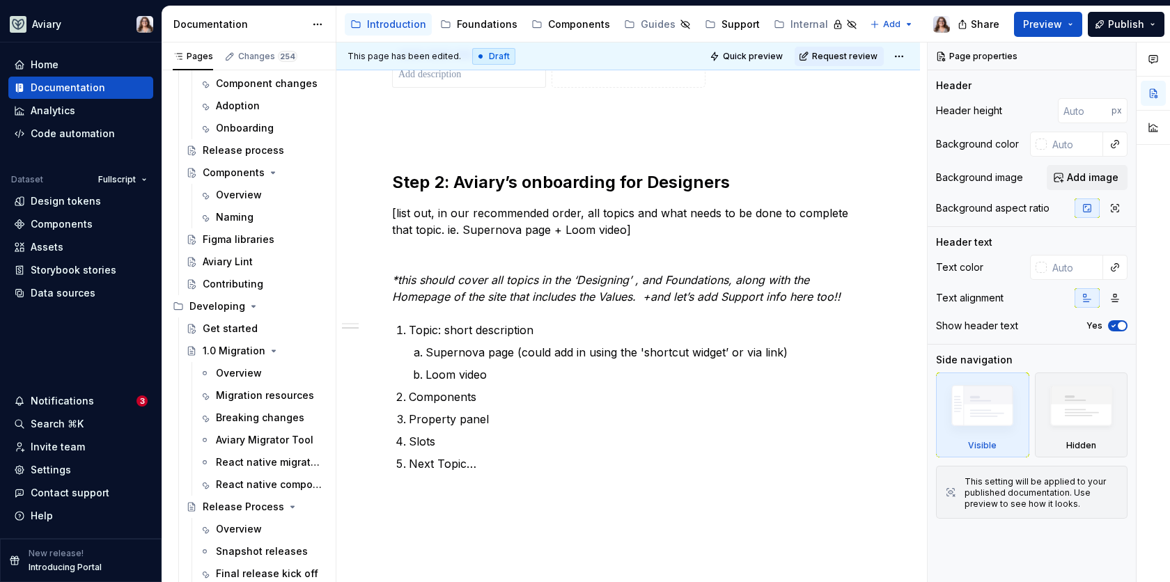
scroll to position [225, 0]
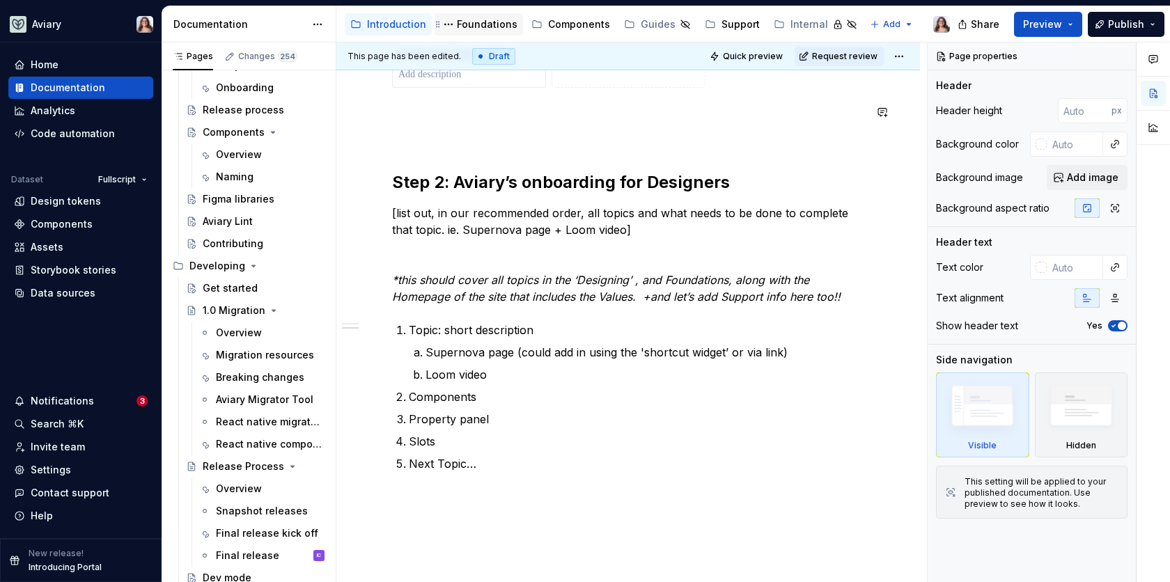
click at [476, 28] on div "Foundations" at bounding box center [487, 24] width 61 height 14
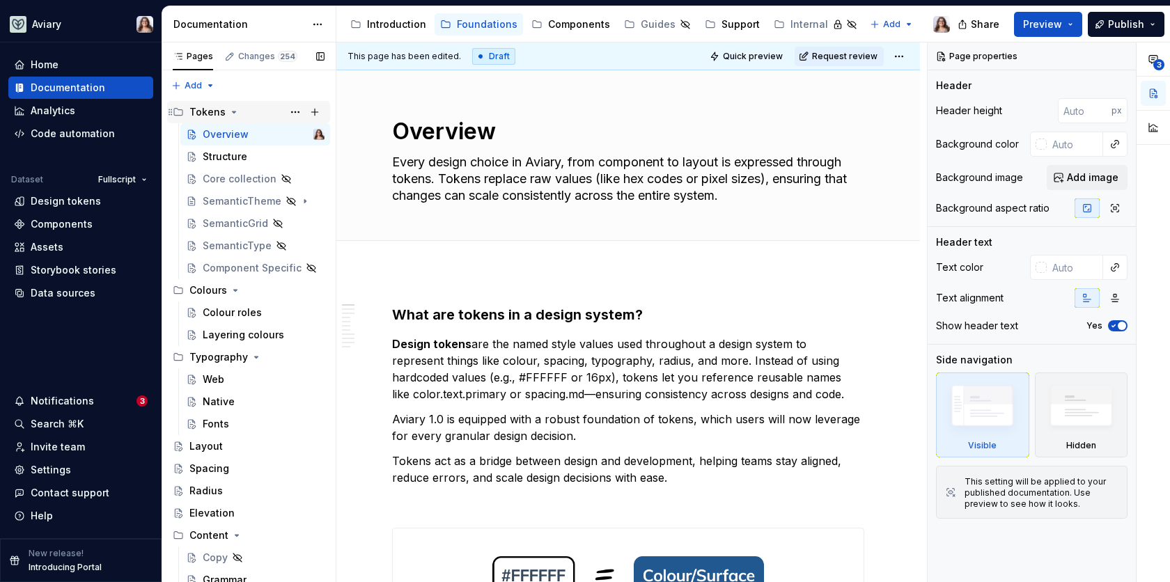
click at [230, 110] on icon "Page tree" at bounding box center [233, 112] width 11 height 11
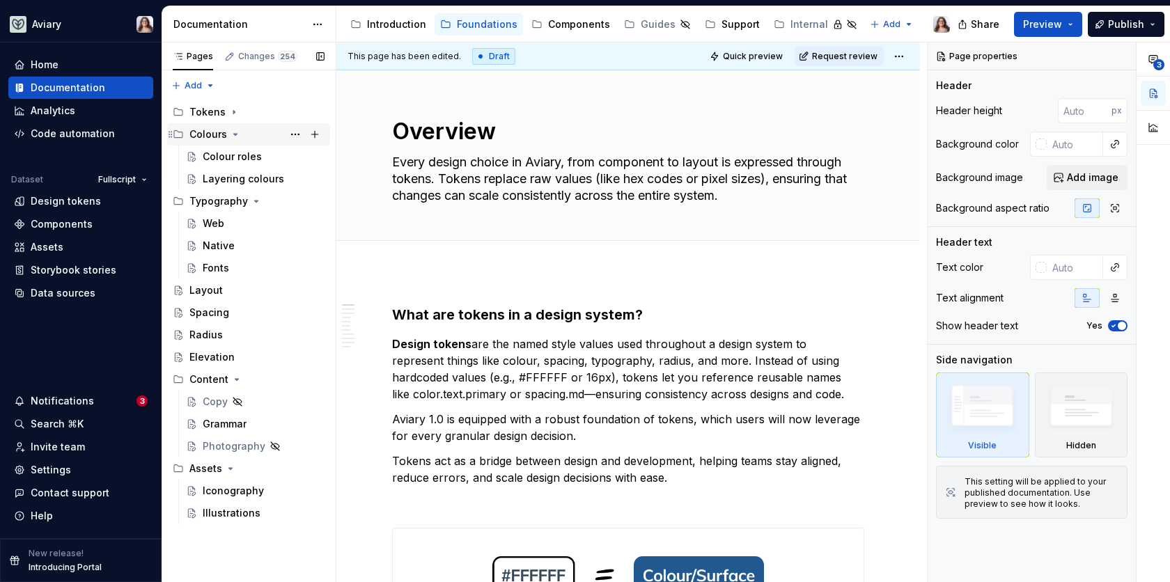
click at [235, 133] on icon "Page tree" at bounding box center [235, 134] width 11 height 11
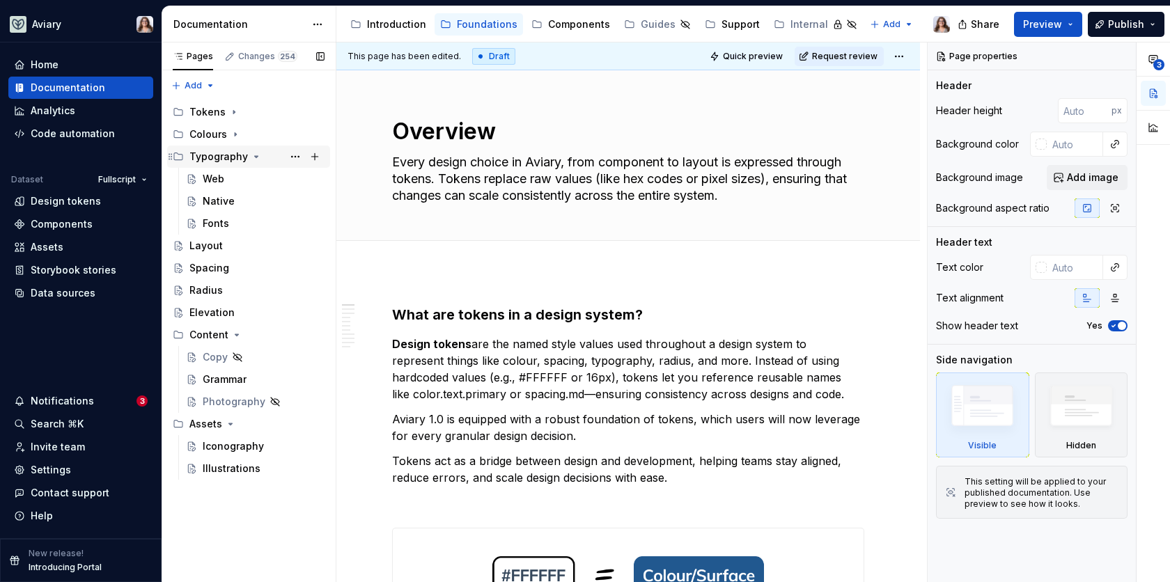
click at [255, 156] on icon "Page tree" at bounding box center [256, 156] width 3 height 1
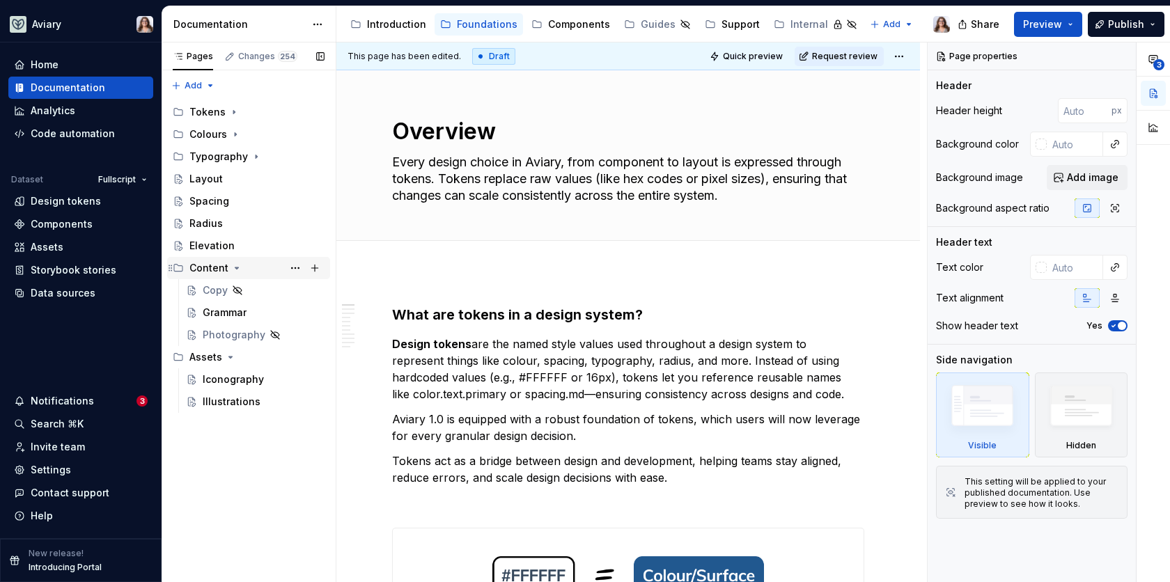
click at [237, 270] on icon "Page tree" at bounding box center [236, 268] width 11 height 11
click at [230, 290] on icon "Page tree" at bounding box center [230, 290] width 11 height 11
click at [372, 29] on div "Introduction" at bounding box center [396, 24] width 59 height 14
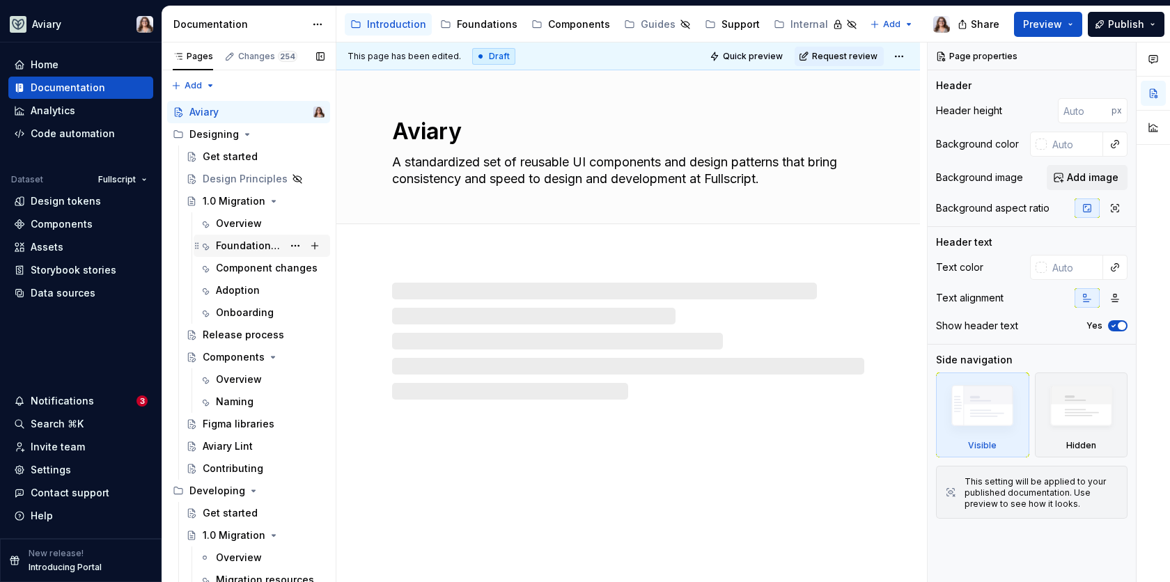
click at [246, 240] on div "Foundational changes" at bounding box center [249, 246] width 67 height 14
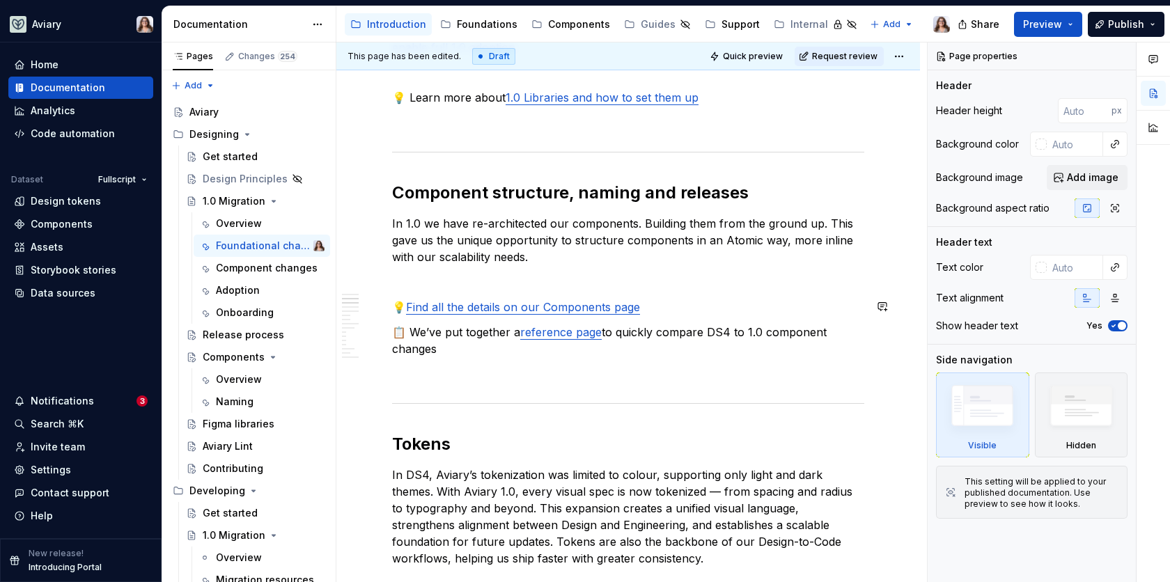
scroll to position [763, 0]
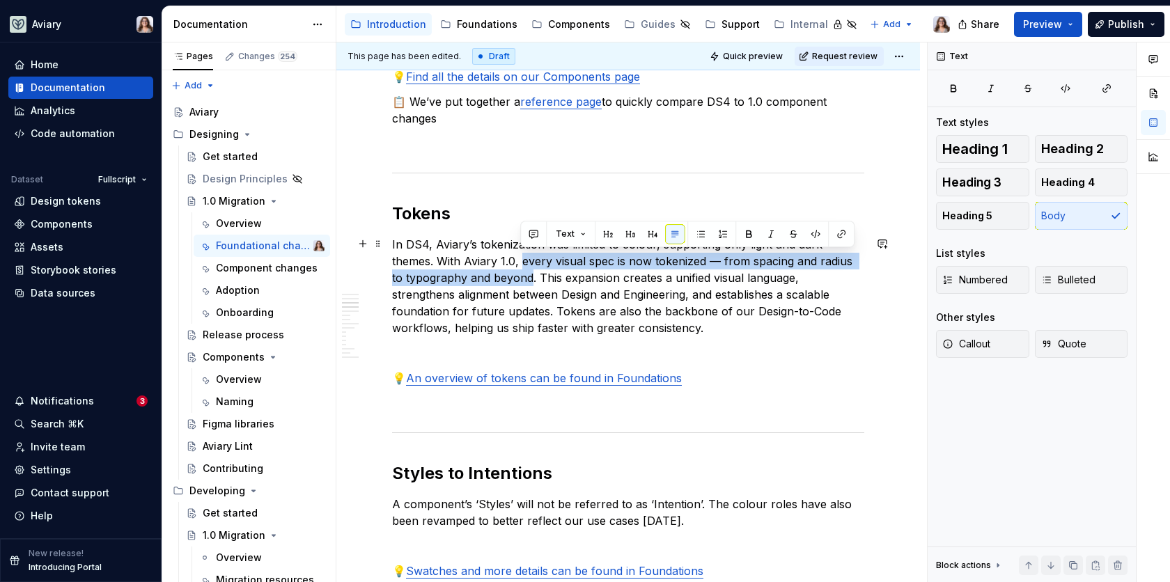
drag, startPoint x: 522, startPoint y: 260, endPoint x: 530, endPoint y: 278, distance: 19.3
click at [530, 278] on p "In DS4, Aviary’s tokenization was limited to colour, supporting only light and …" at bounding box center [628, 286] width 472 height 100
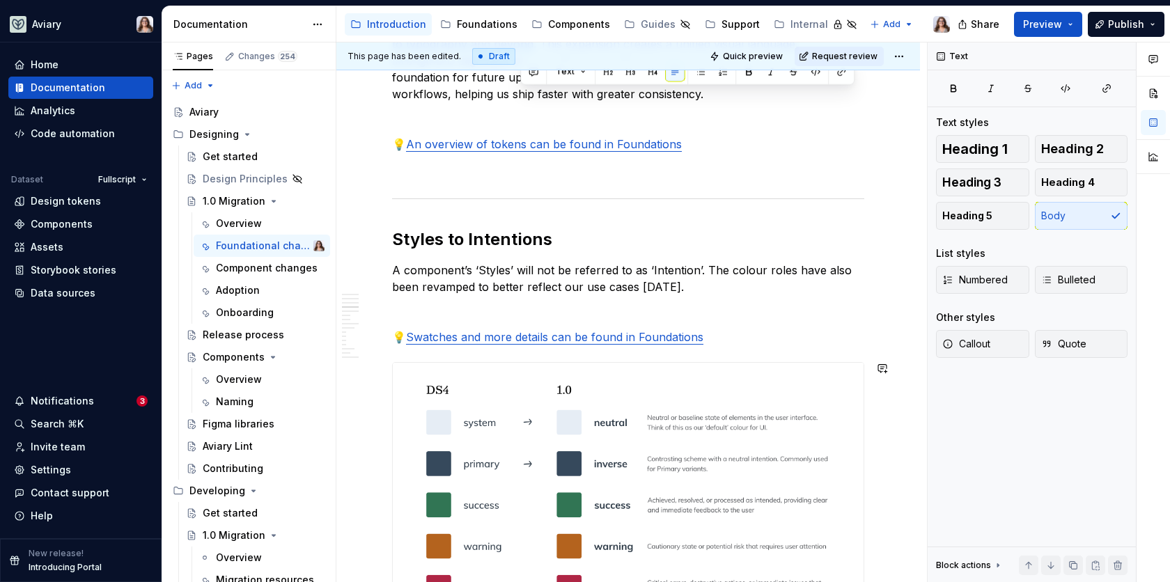
scroll to position [993, 0]
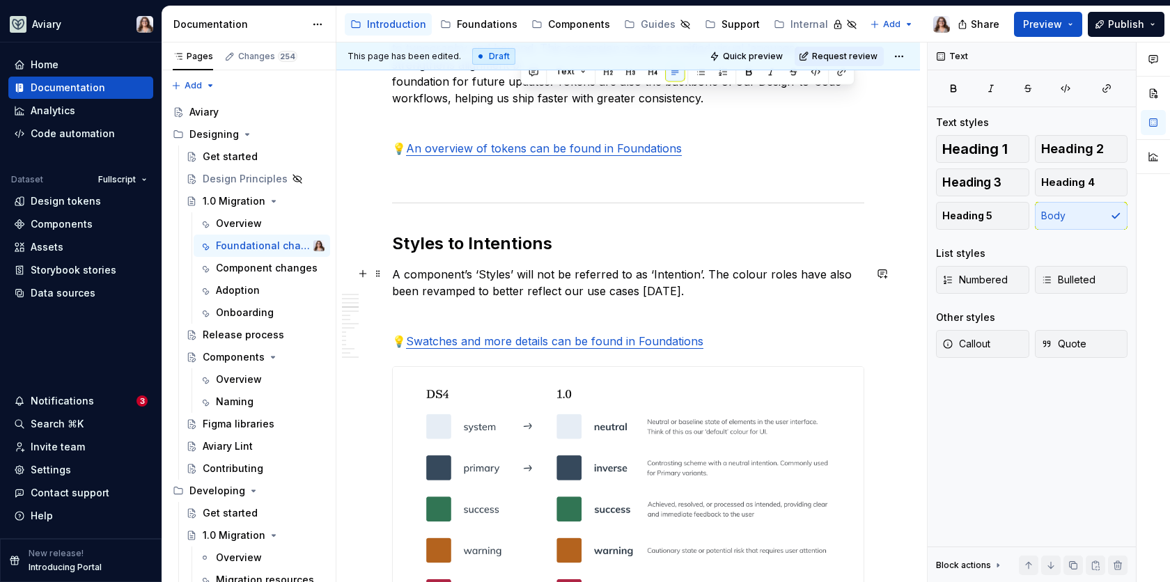
click at [694, 290] on p "A component’s ‘Styles’ will not be referred to as ‘Intention’. The colour roles…" at bounding box center [628, 282] width 472 height 33
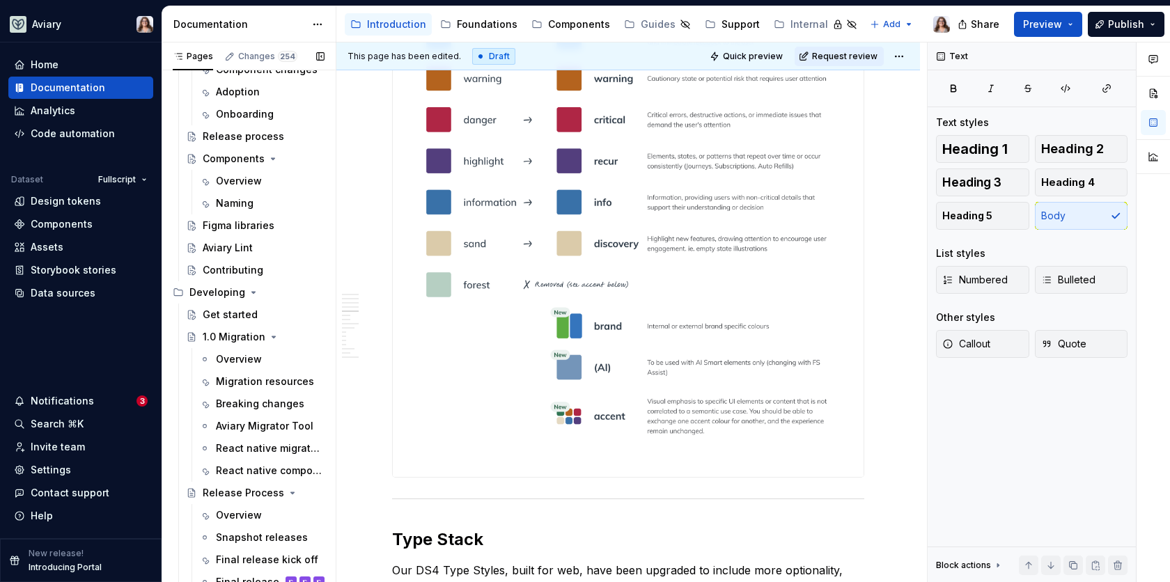
scroll to position [205, 0]
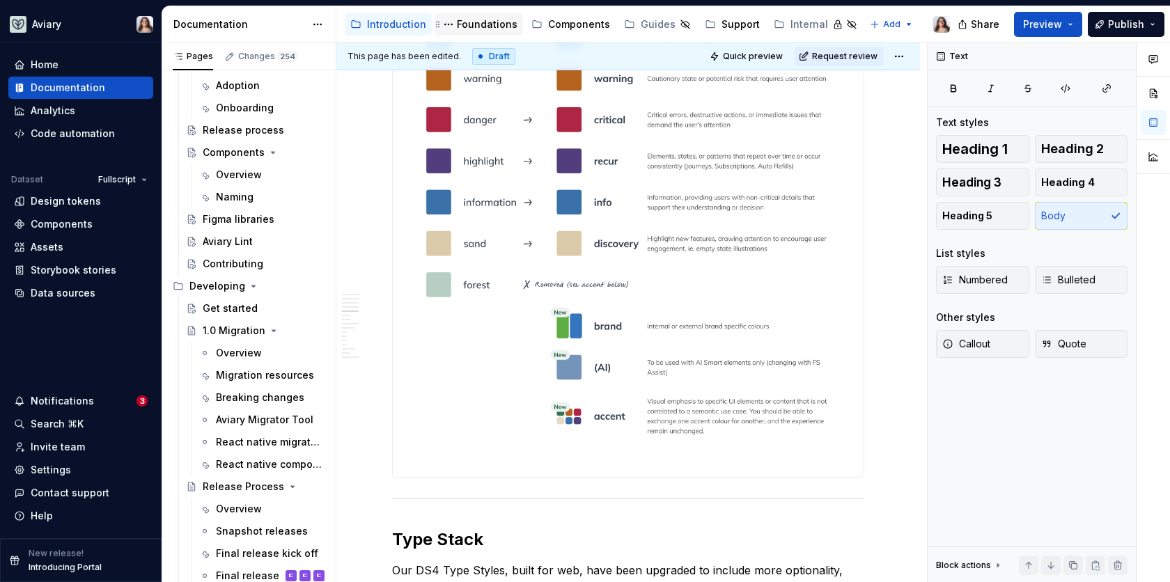
click at [471, 27] on div "Foundations" at bounding box center [487, 24] width 61 height 14
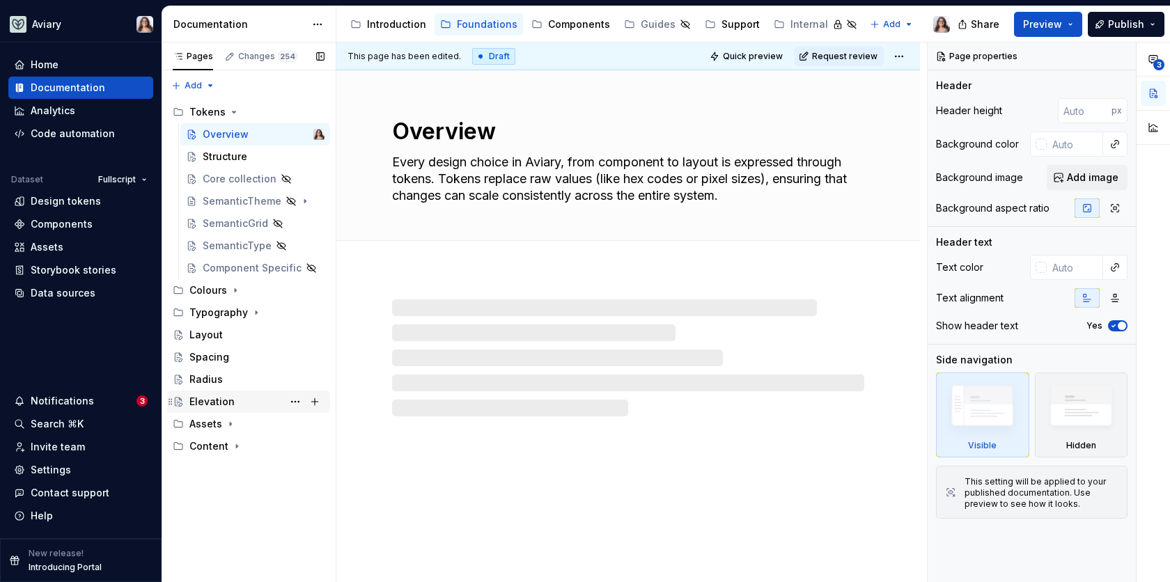
click at [214, 398] on div "Elevation" at bounding box center [211, 402] width 45 height 14
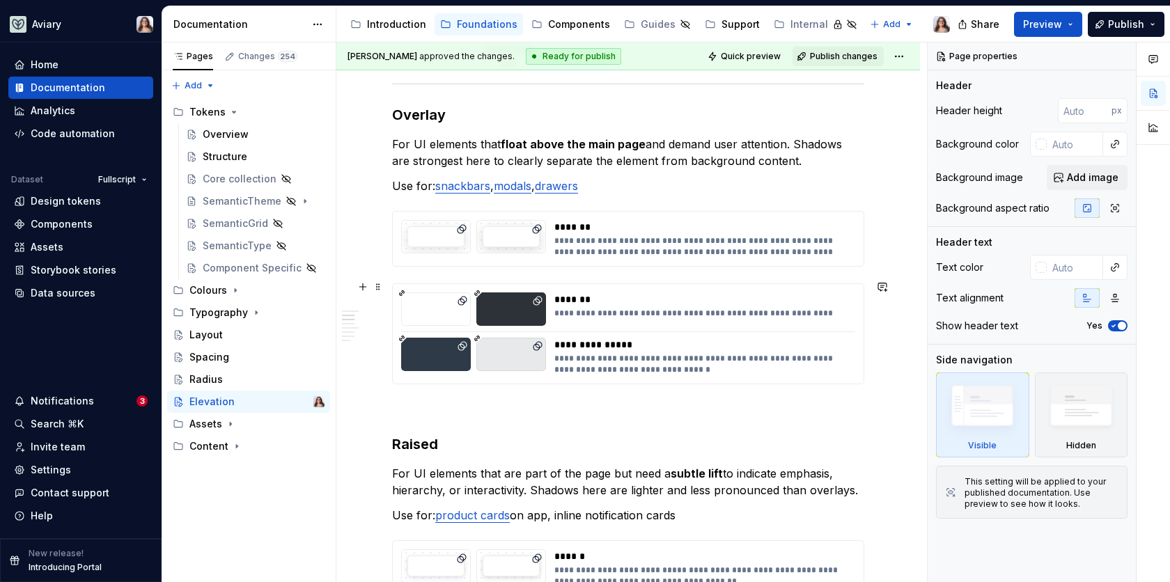
scroll to position [874, 0]
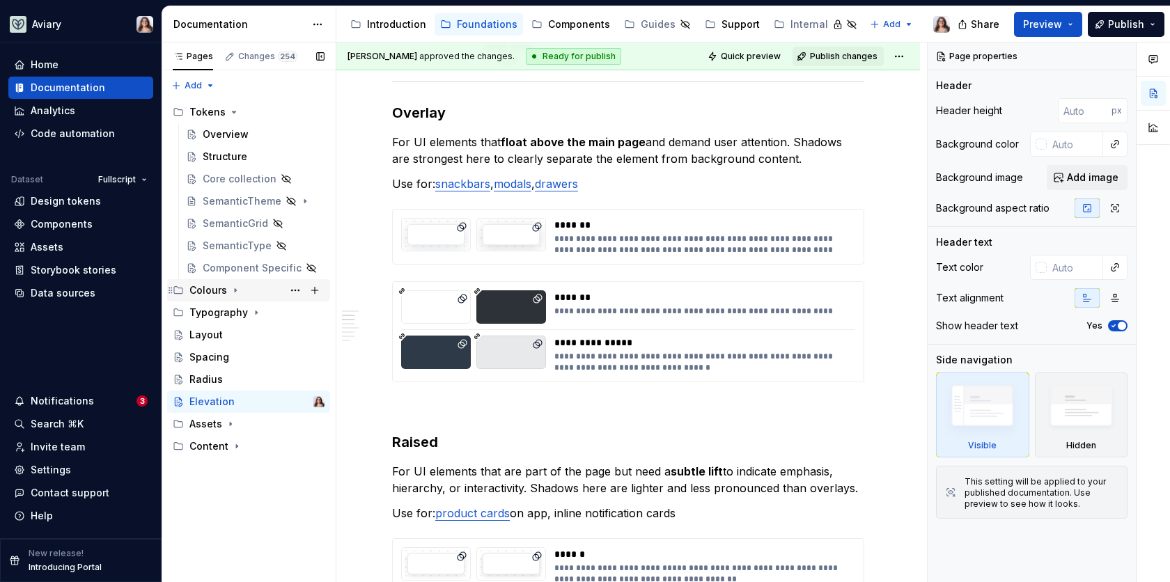
click at [233, 289] on icon "Page tree" at bounding box center [235, 290] width 11 height 11
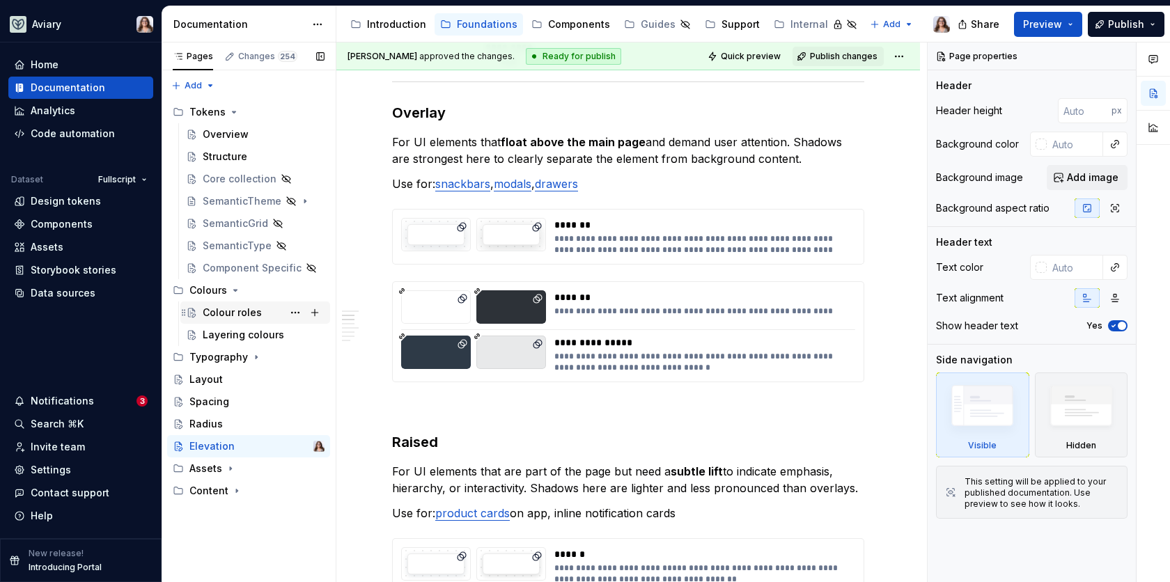
click at [221, 316] on div "Colour roles" at bounding box center [232, 313] width 59 height 14
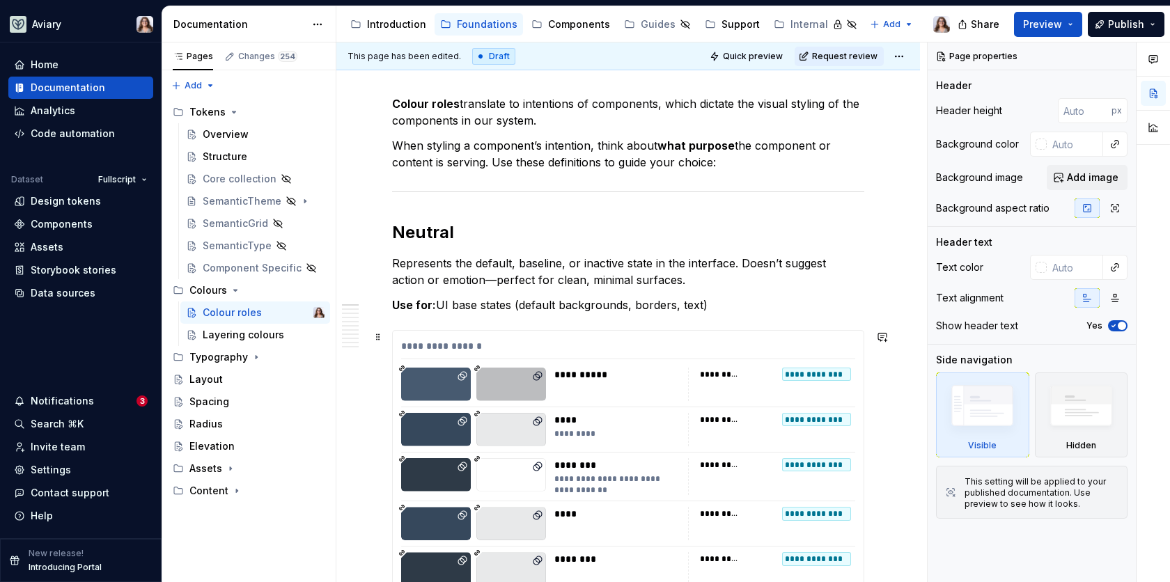
scroll to position [148, 0]
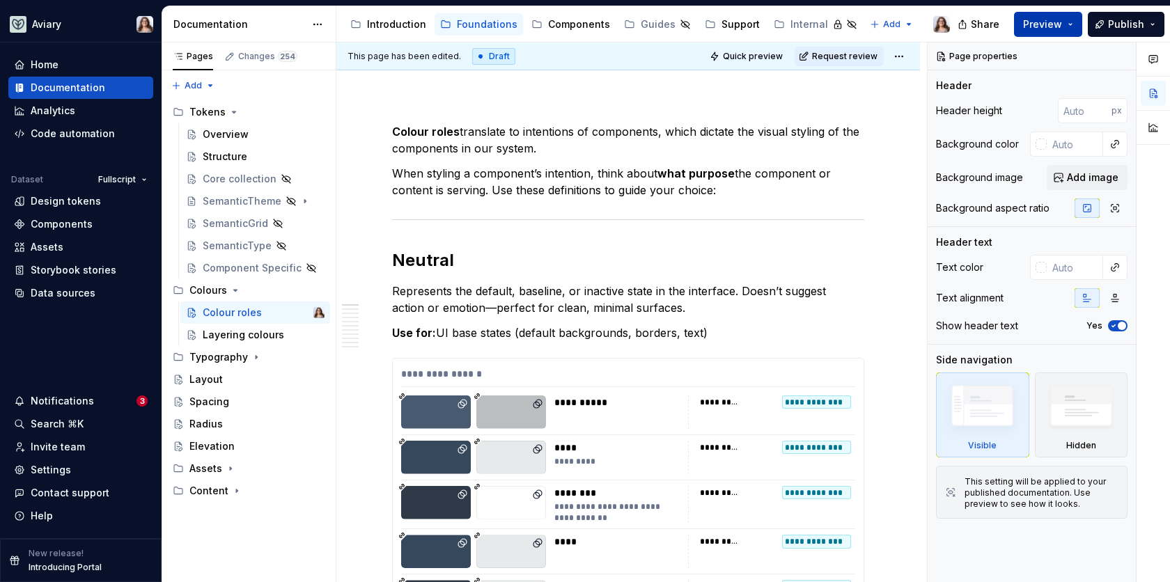
click at [1056, 24] on span "Preview" at bounding box center [1042, 24] width 39 height 14
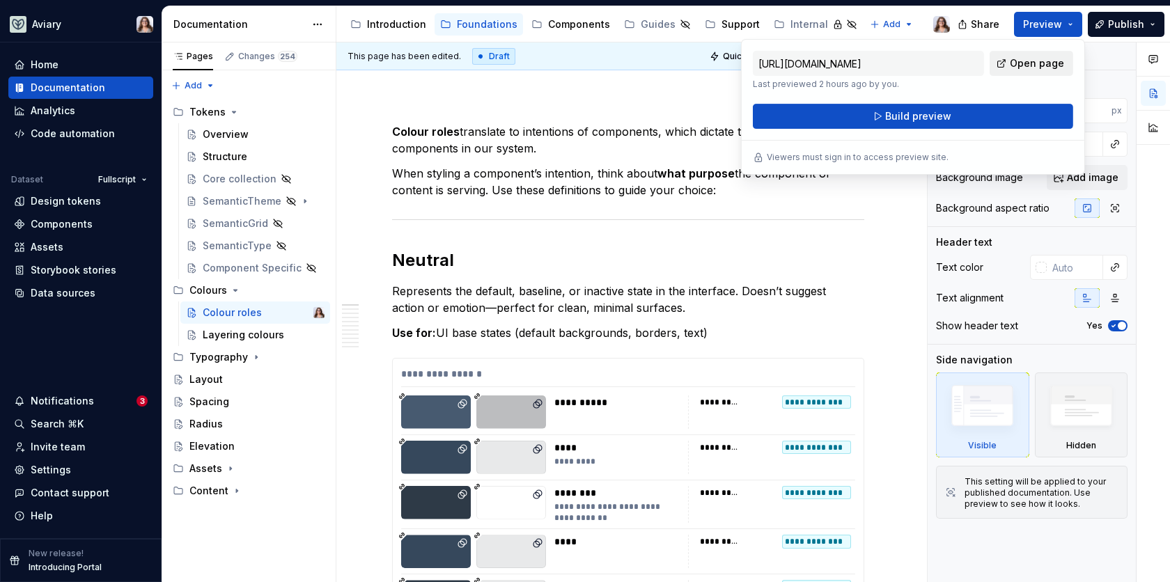
click at [1033, 65] on span "Open page" at bounding box center [1037, 63] width 54 height 14
type textarea "*"
